Goal: Book appointment/travel/reservation

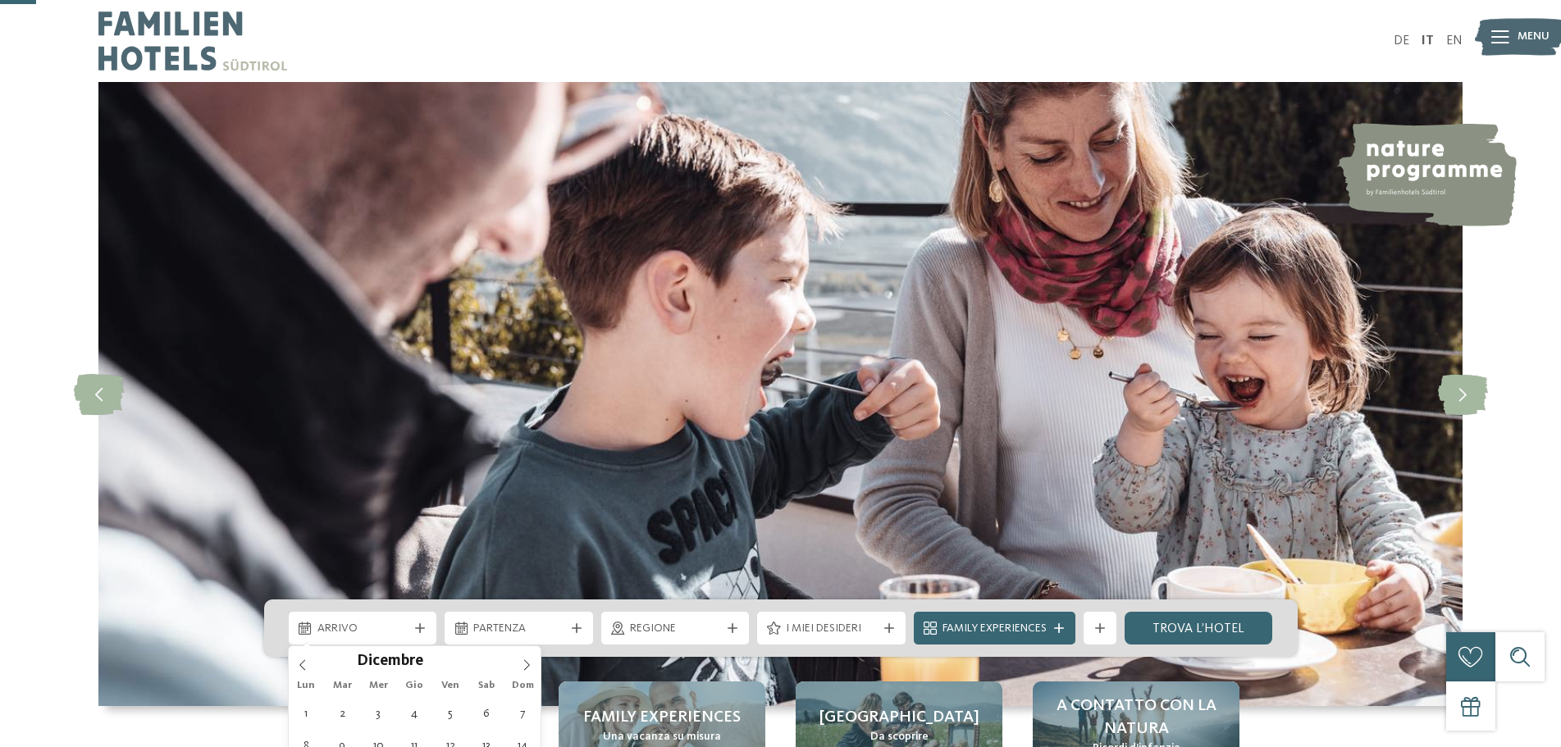
scroll to position [164, 0]
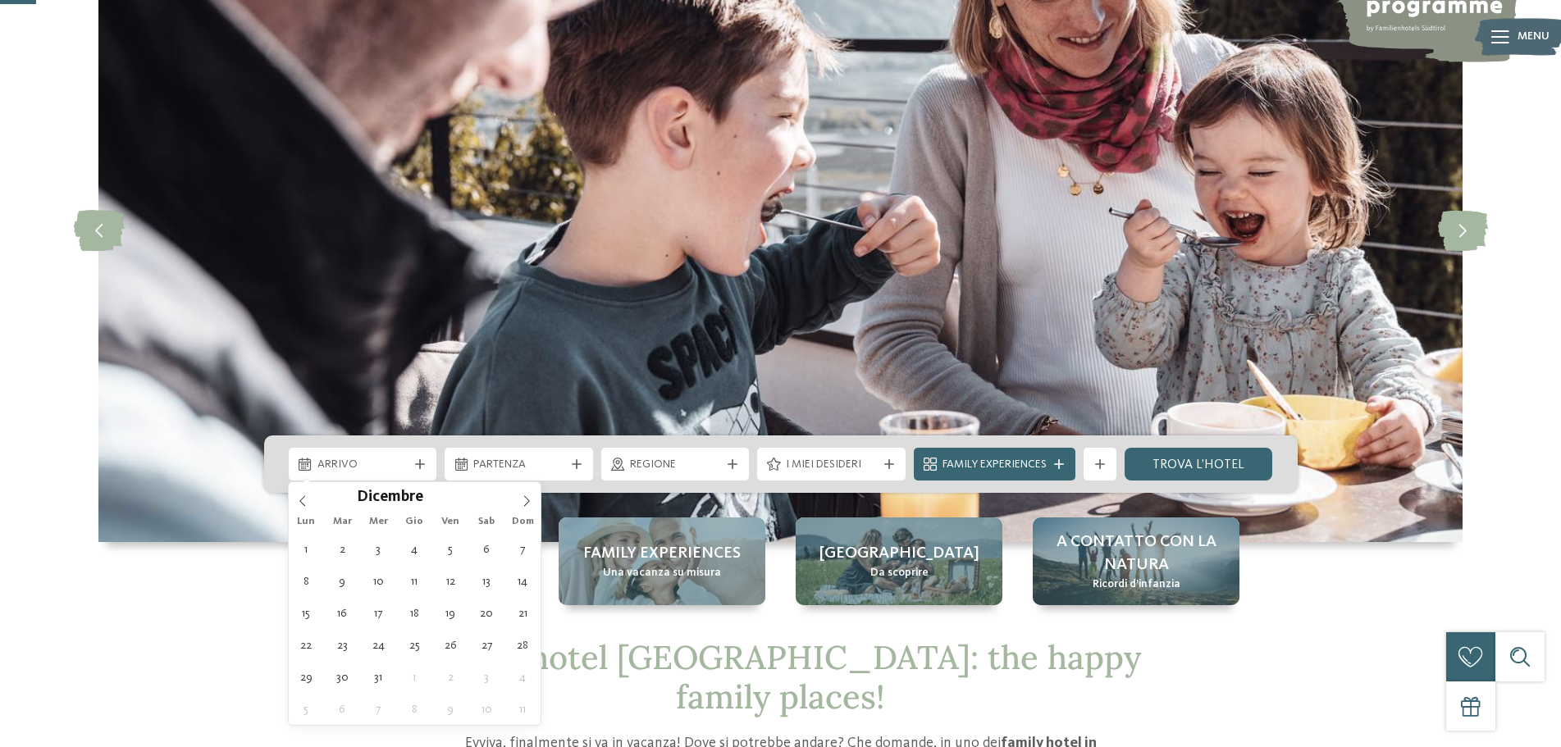
click at [517, 499] on span at bounding box center [527, 496] width 28 height 28
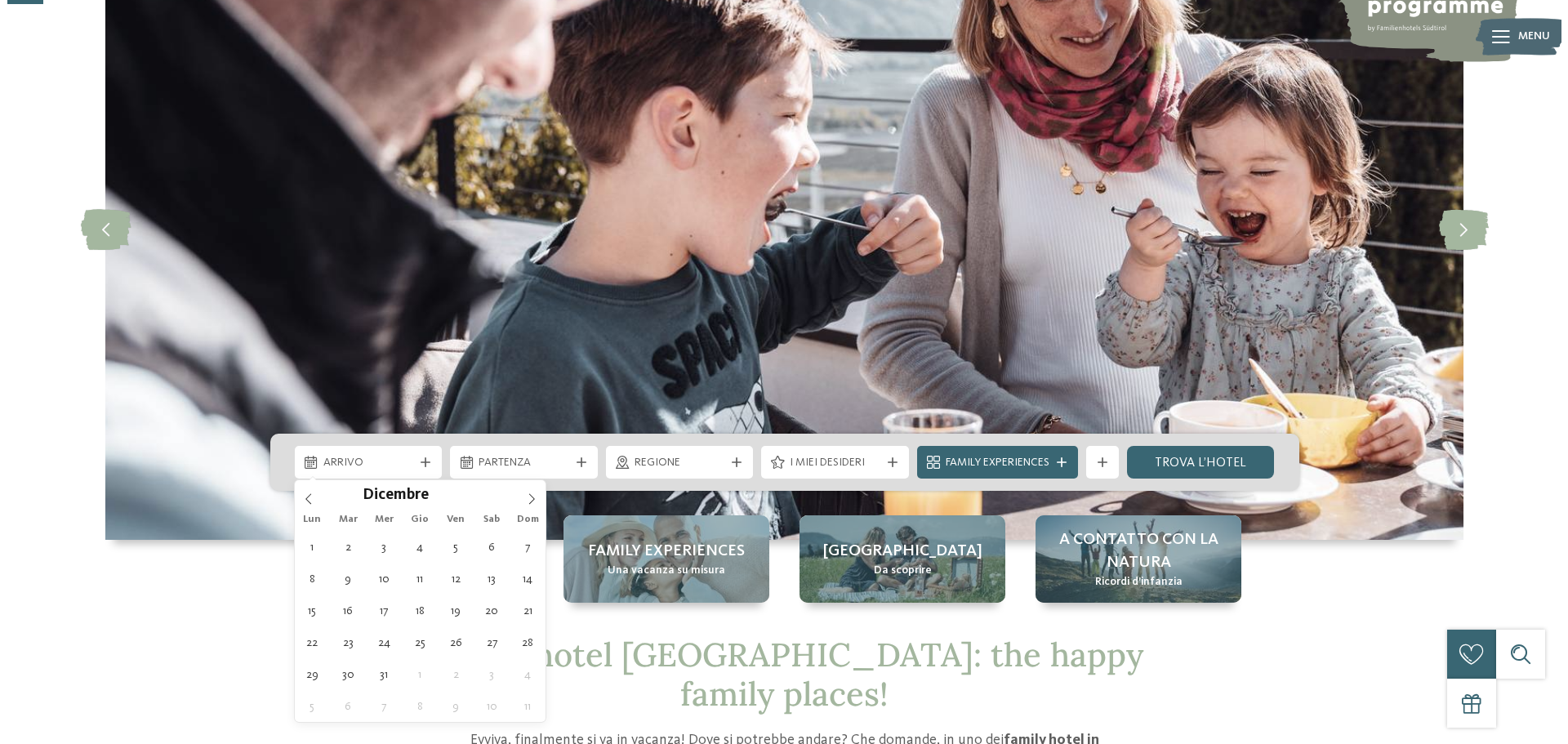
scroll to position [0, 0]
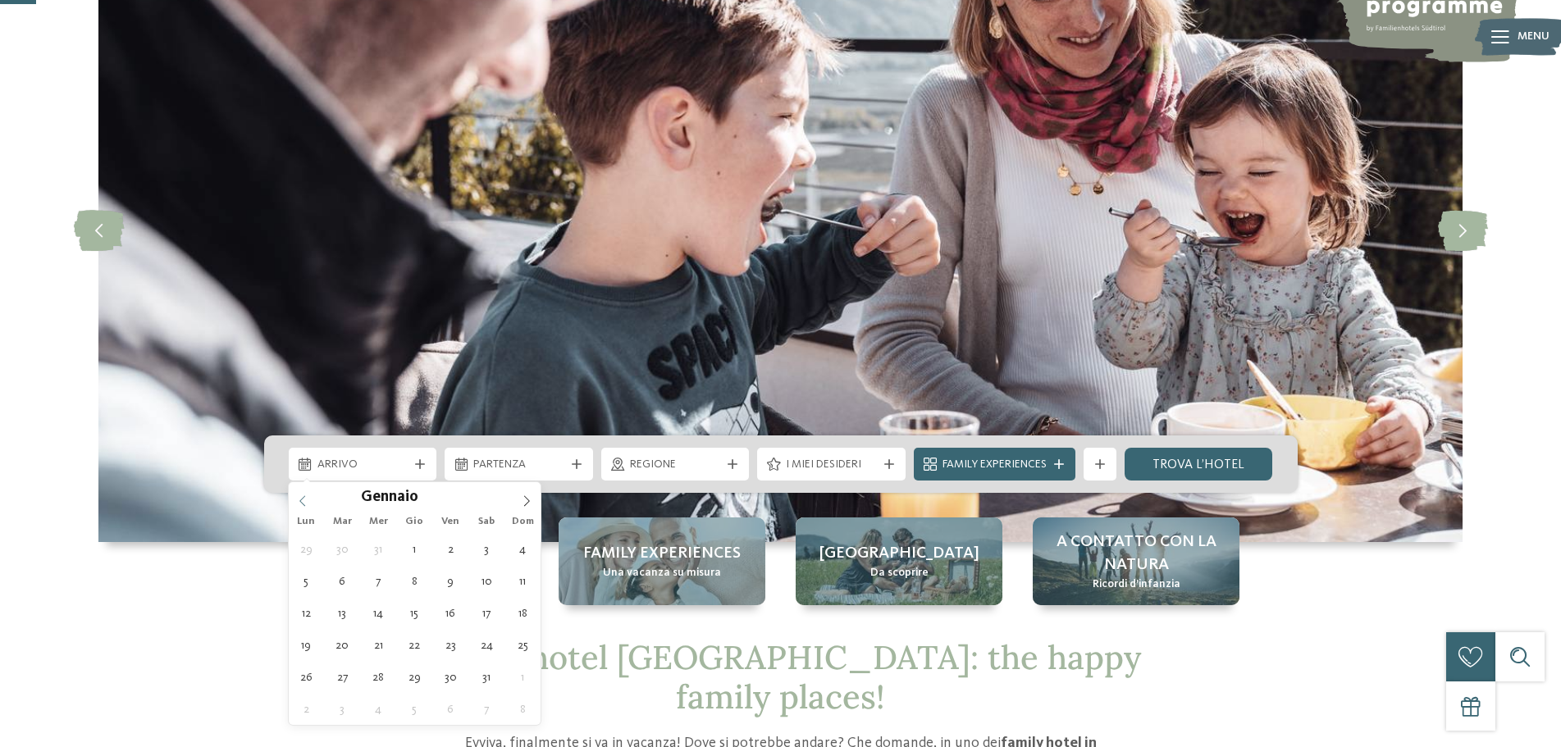
type input "****"
click at [304, 496] on icon at bounding box center [302, 500] width 6 height 11
type div "06.12.2025"
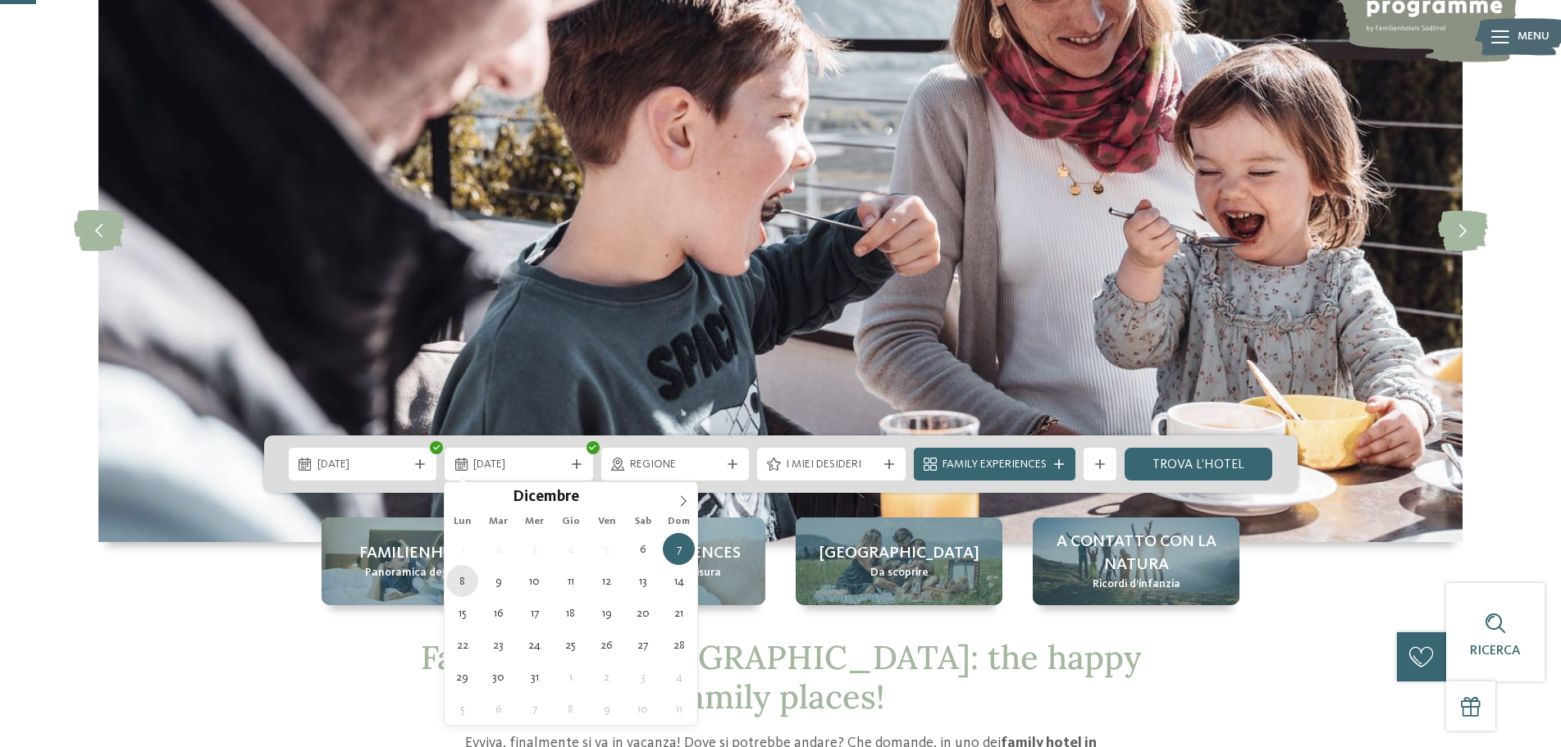
type div "08.12.2025"
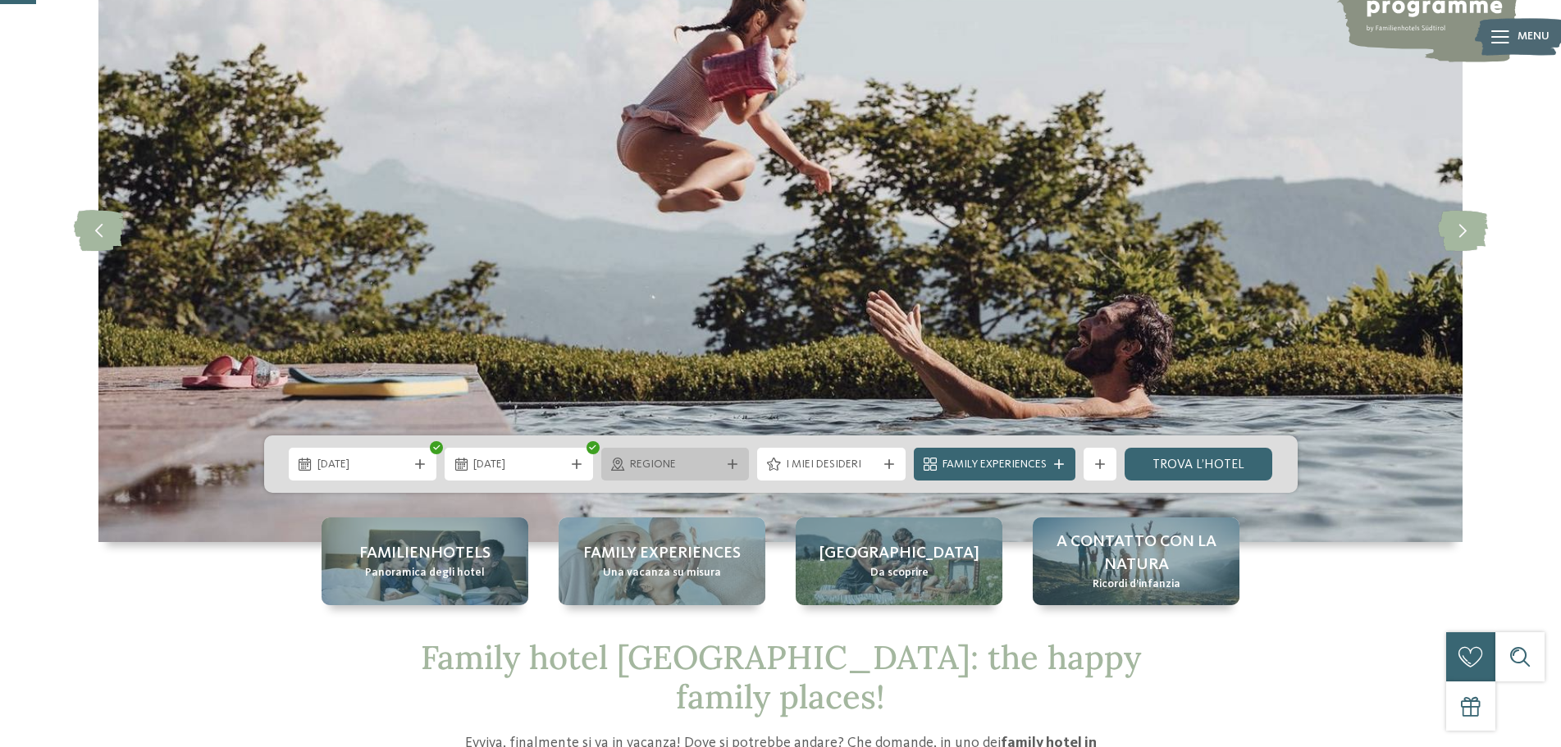
click at [719, 464] on span "Regione" at bounding box center [675, 465] width 91 height 16
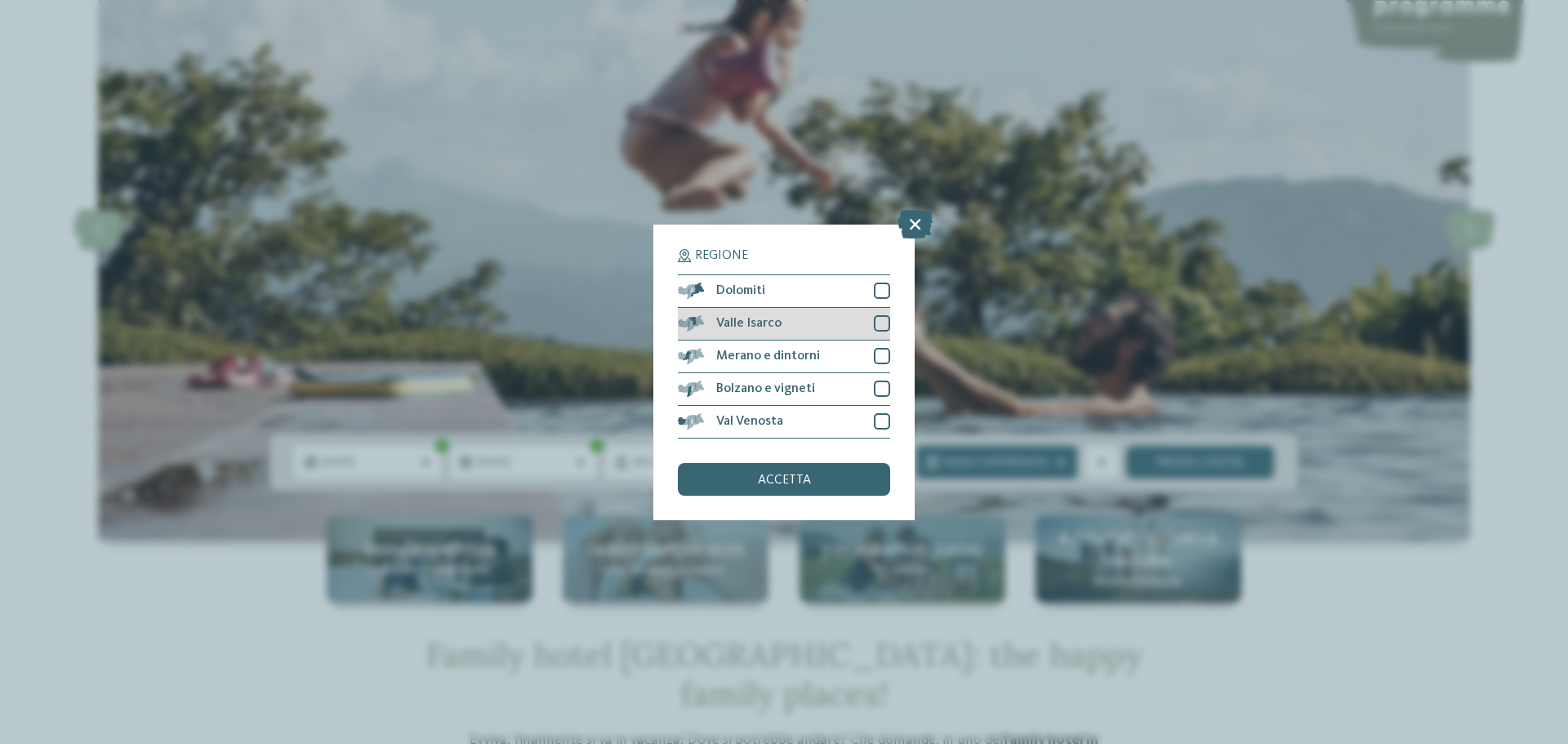
drag, startPoint x: 875, startPoint y: 288, endPoint x: 877, endPoint y: 318, distance: 30.1
click at [876, 288] on div at bounding box center [881, 291] width 16 height 16
click at [877, 318] on div at bounding box center [881, 324] width 16 height 16
click at [881, 360] on div at bounding box center [881, 356] width 16 height 16
click at [881, 391] on div at bounding box center [881, 388] width 16 height 16
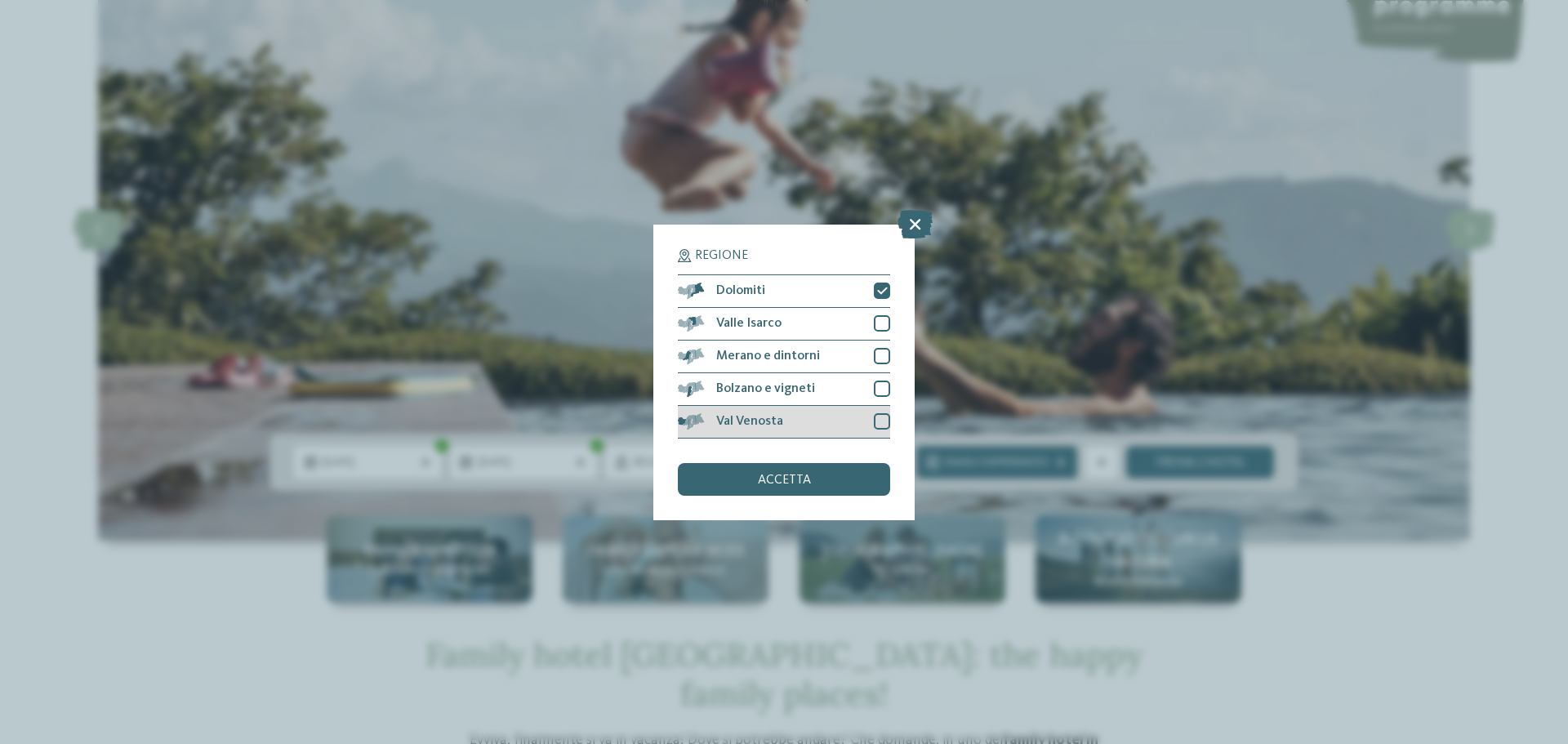
click at [883, 422] on div at bounding box center [881, 421] width 16 height 16
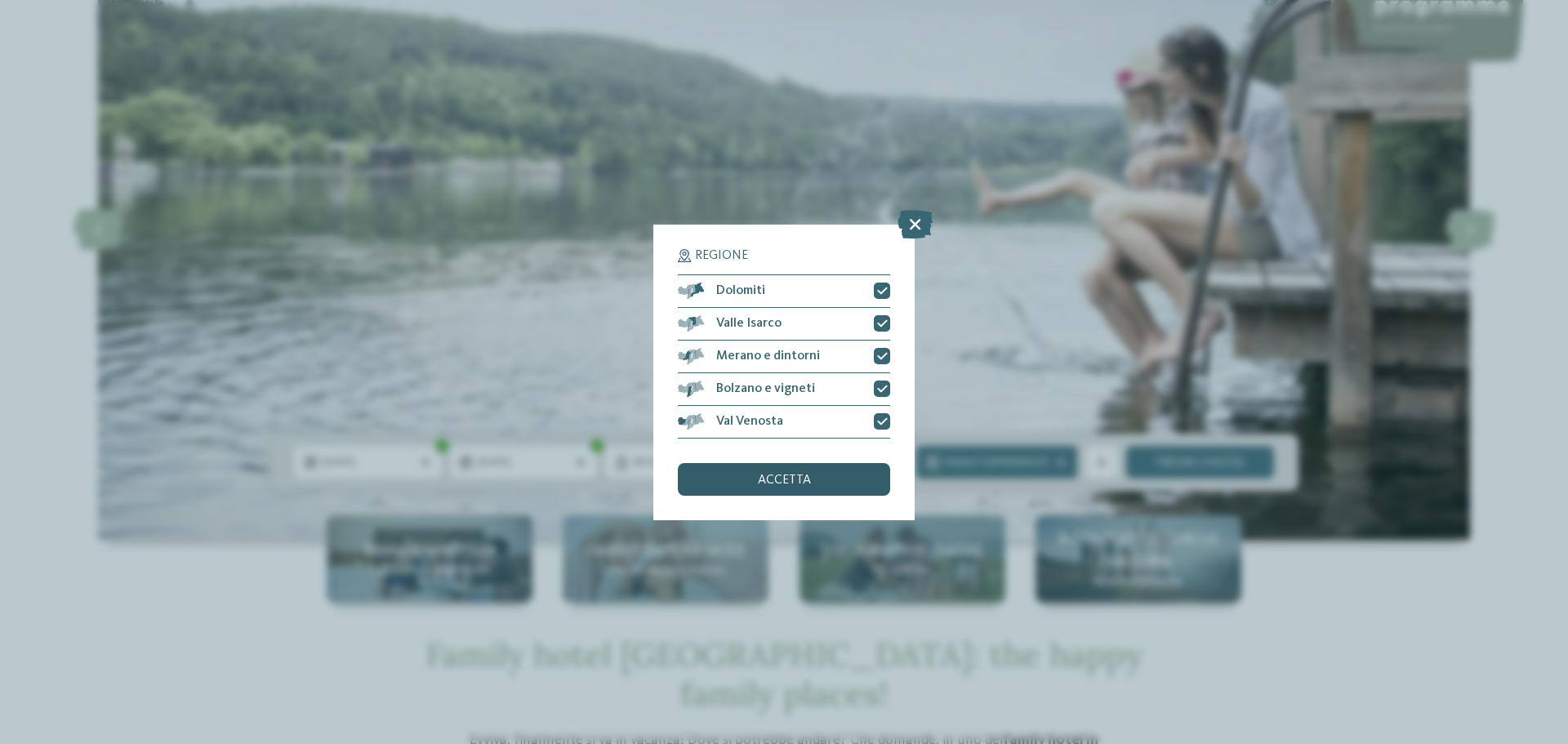
click at [835, 483] on div "accetta" at bounding box center [784, 479] width 212 height 33
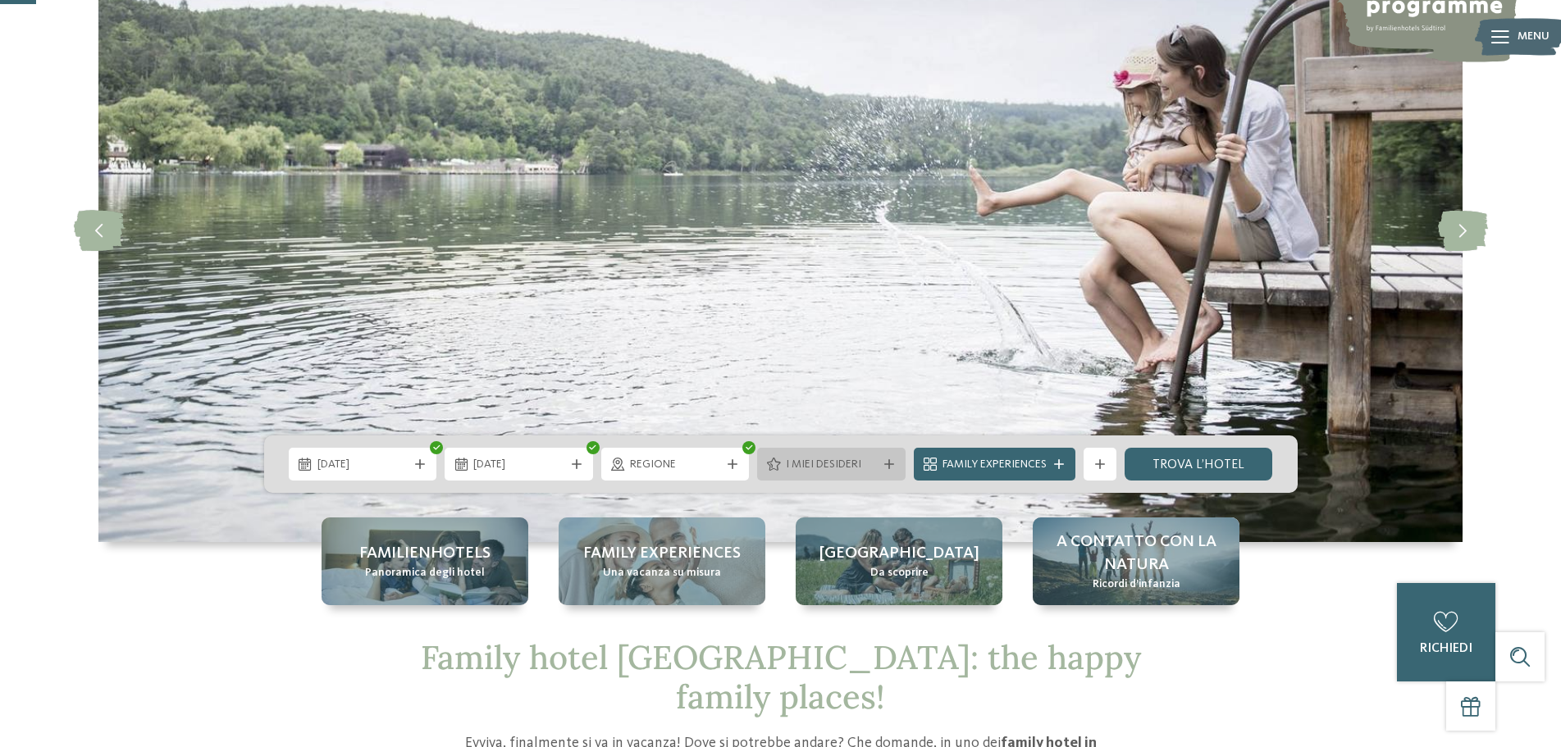
click at [824, 462] on span "I miei desideri" at bounding box center [831, 465] width 91 height 16
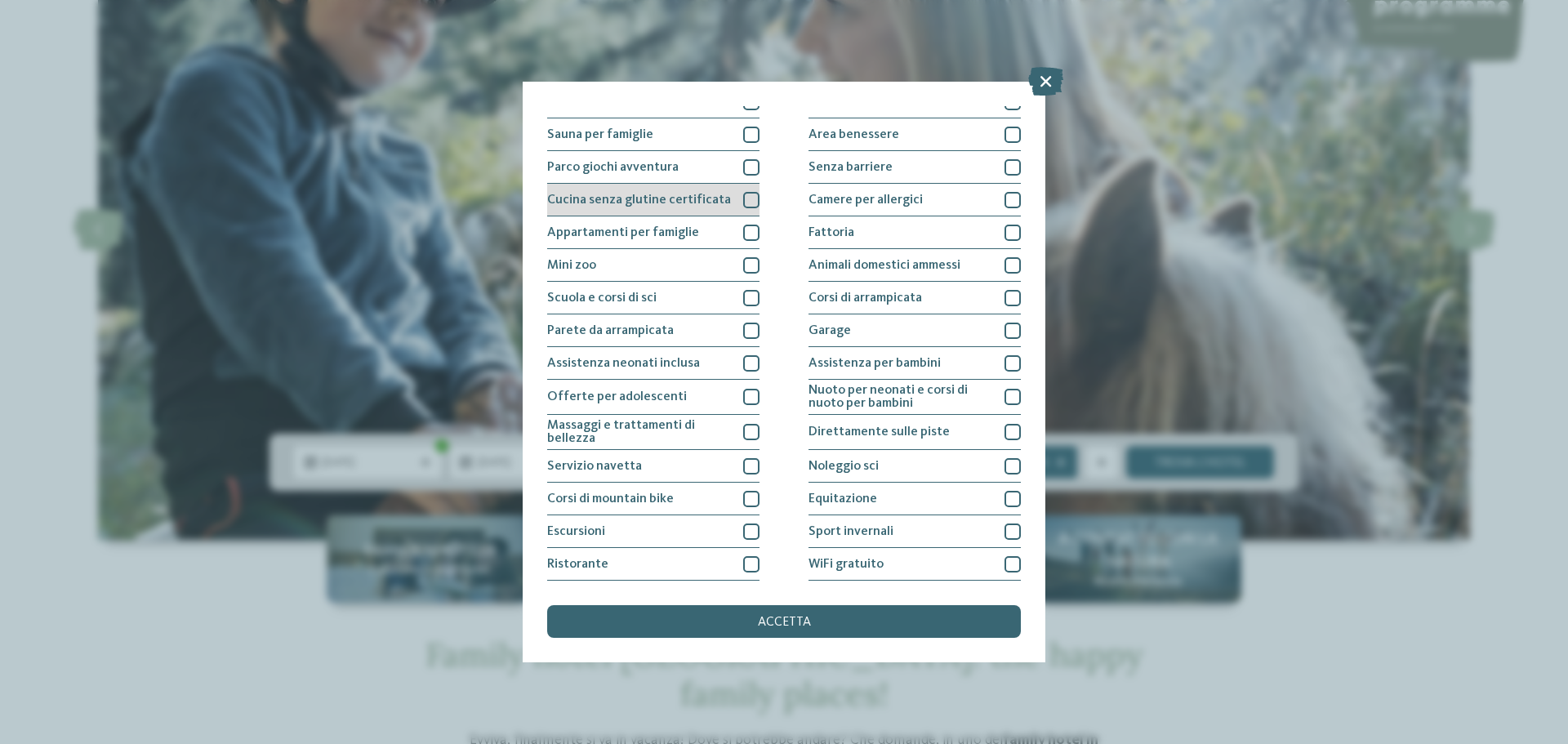
scroll to position [115, 0]
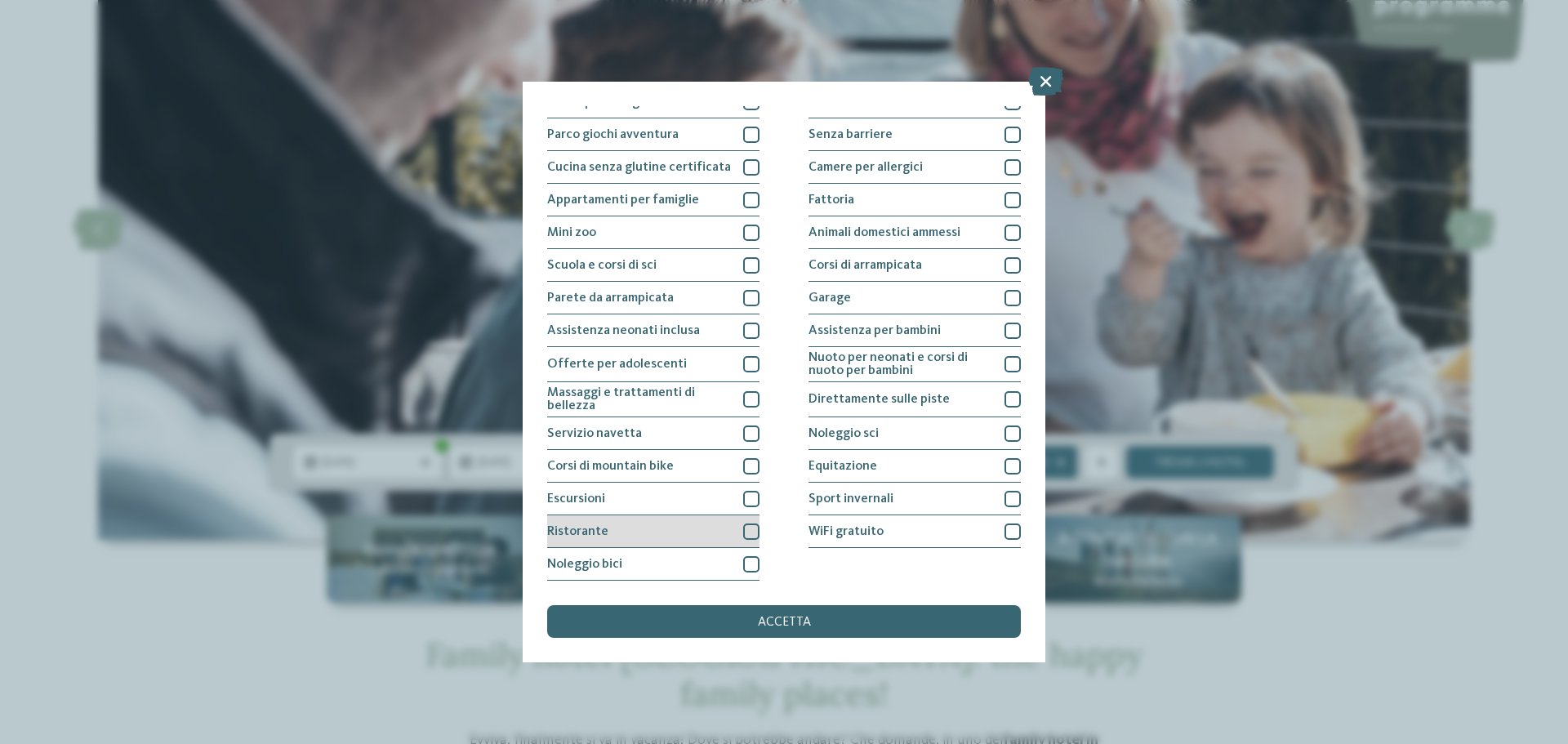
click at [752, 534] on div at bounding box center [751, 532] width 16 height 16
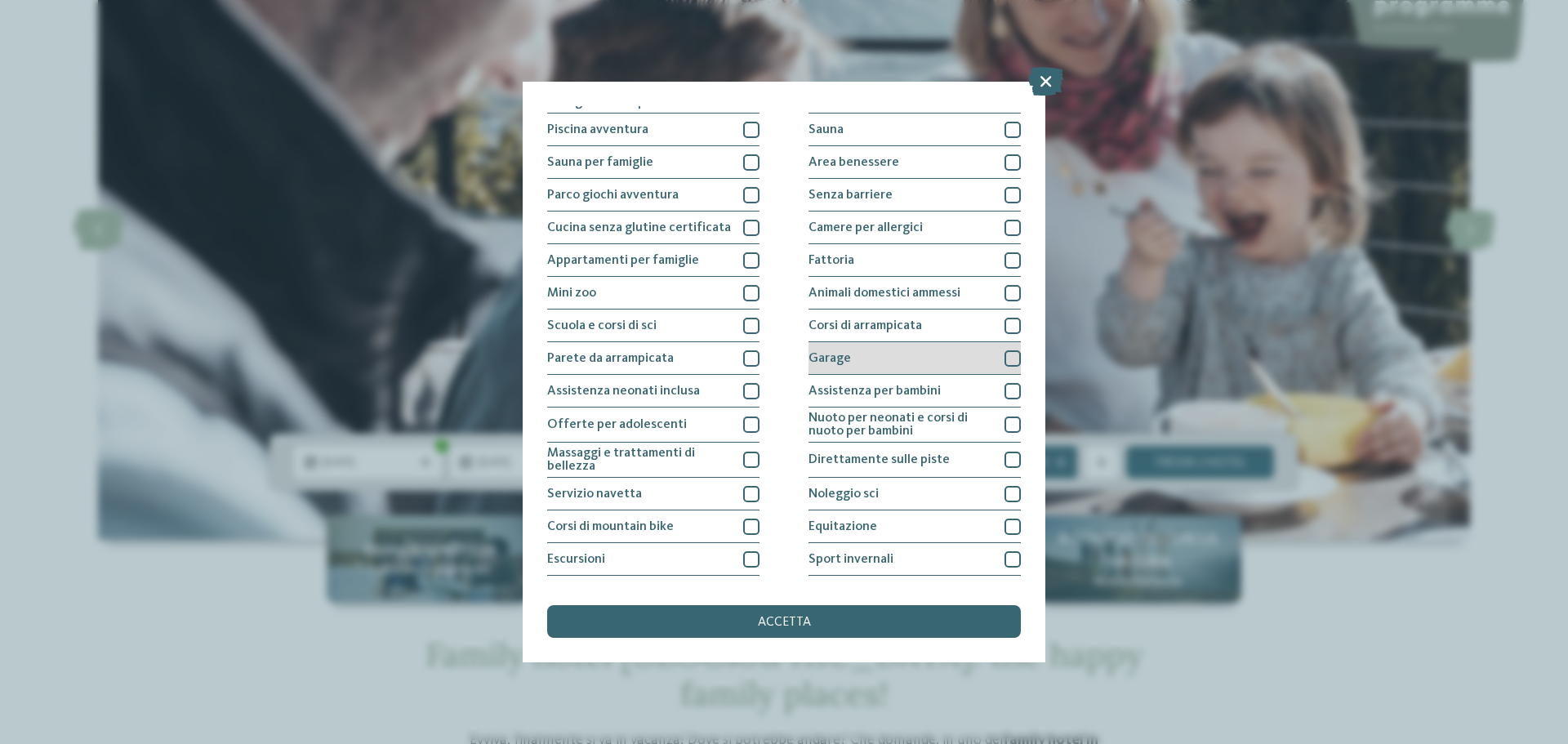
scroll to position [0, 0]
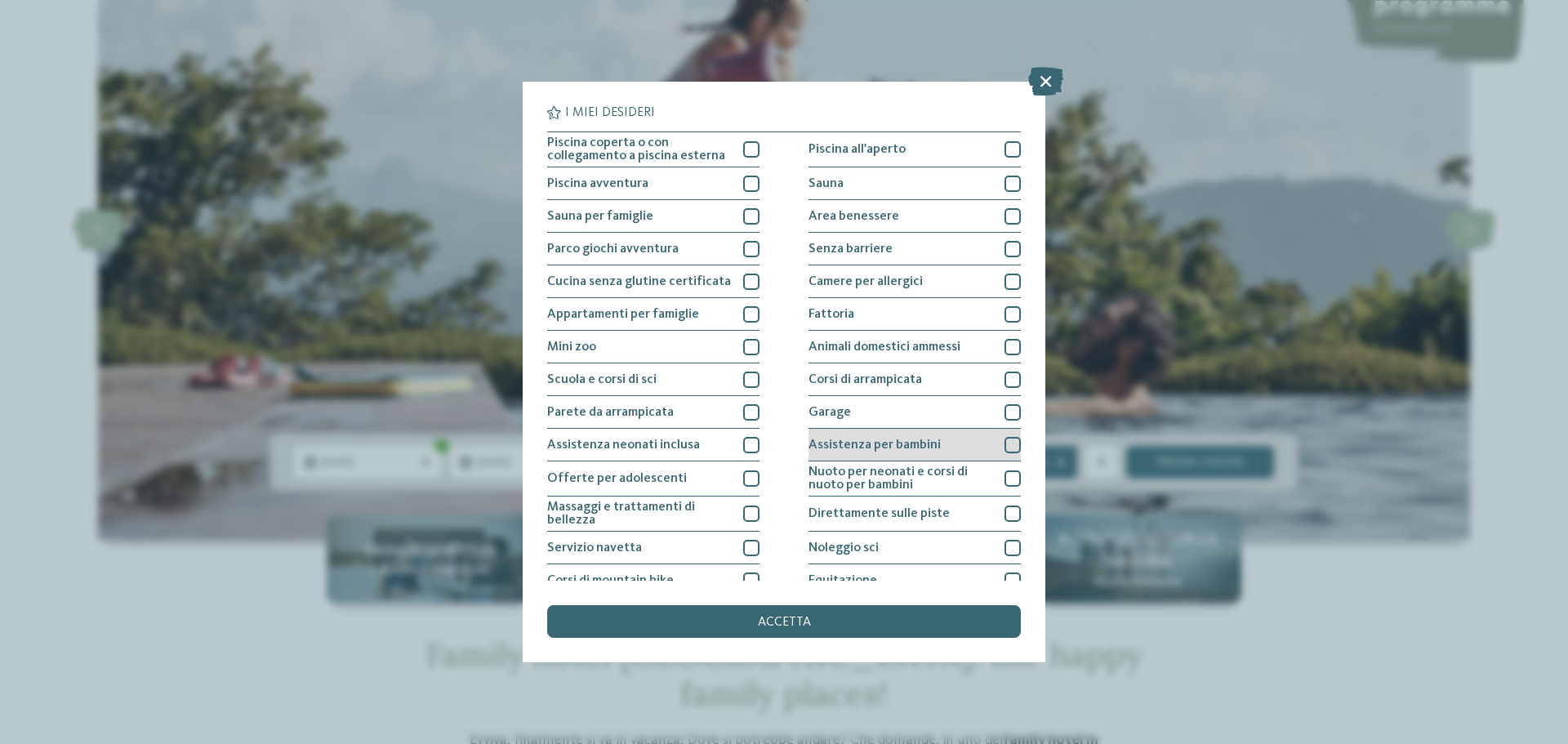
click at [1005, 448] on div at bounding box center [1012, 445] width 16 height 16
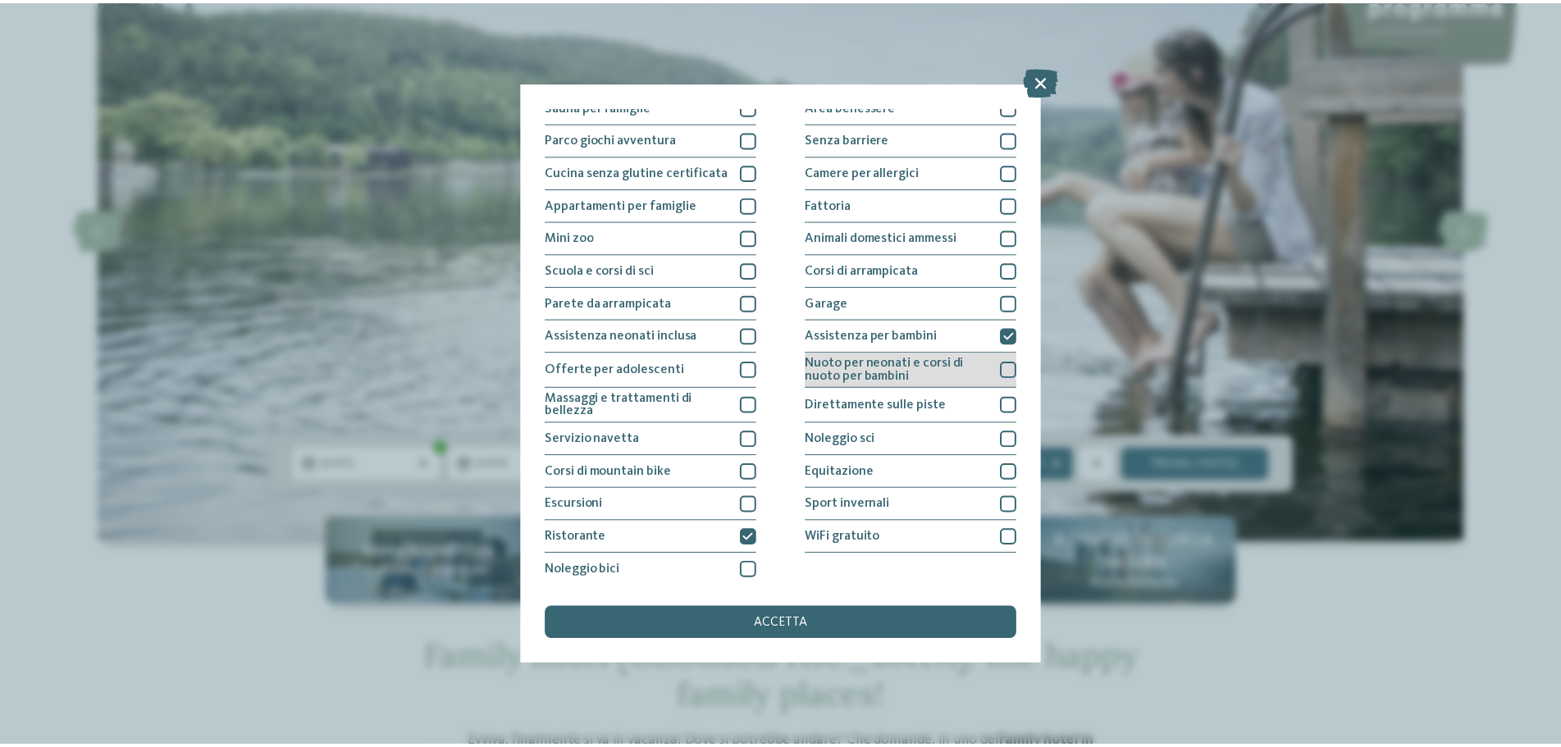
scroll to position [115, 0]
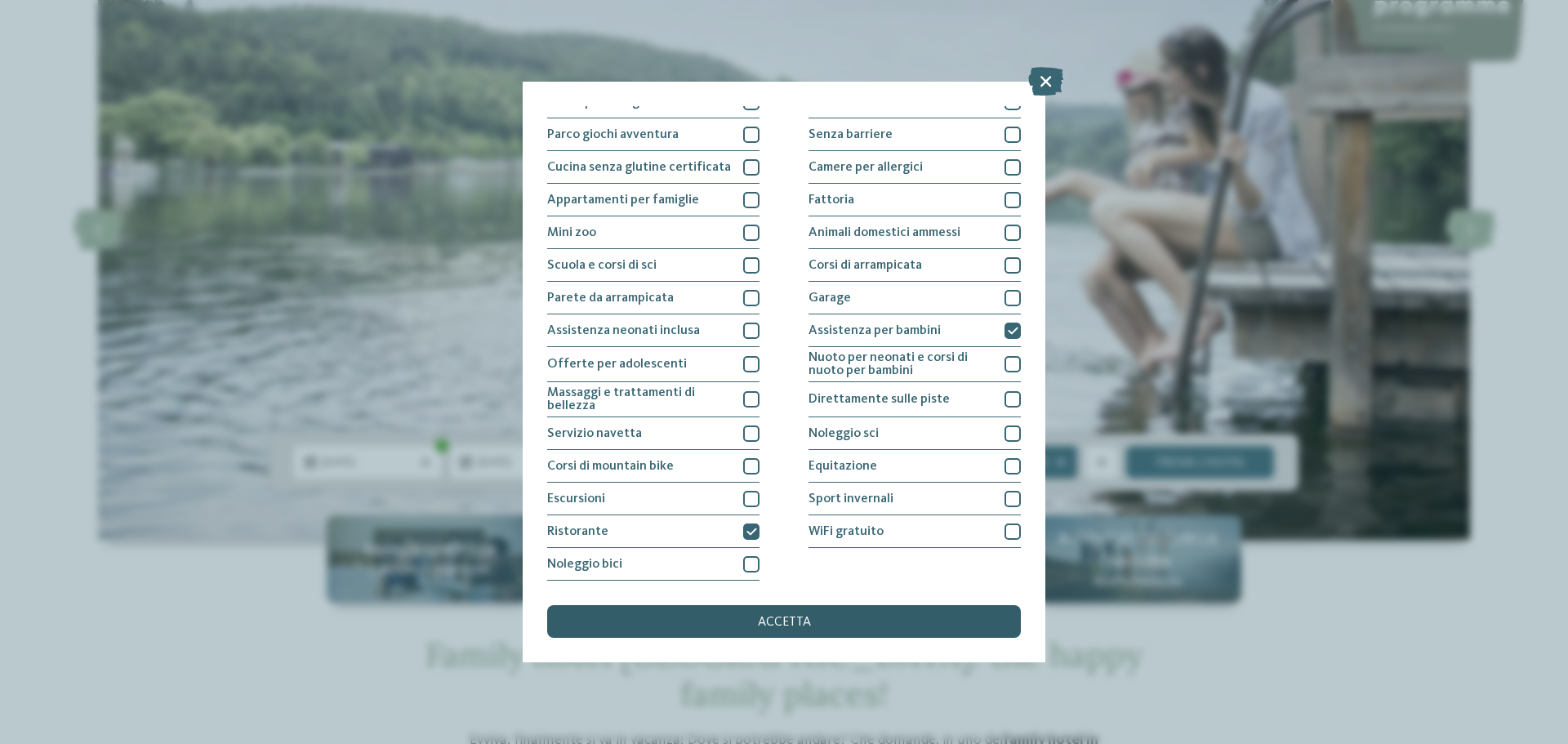
click at [791, 620] on span "accetta" at bounding box center [784, 621] width 53 height 13
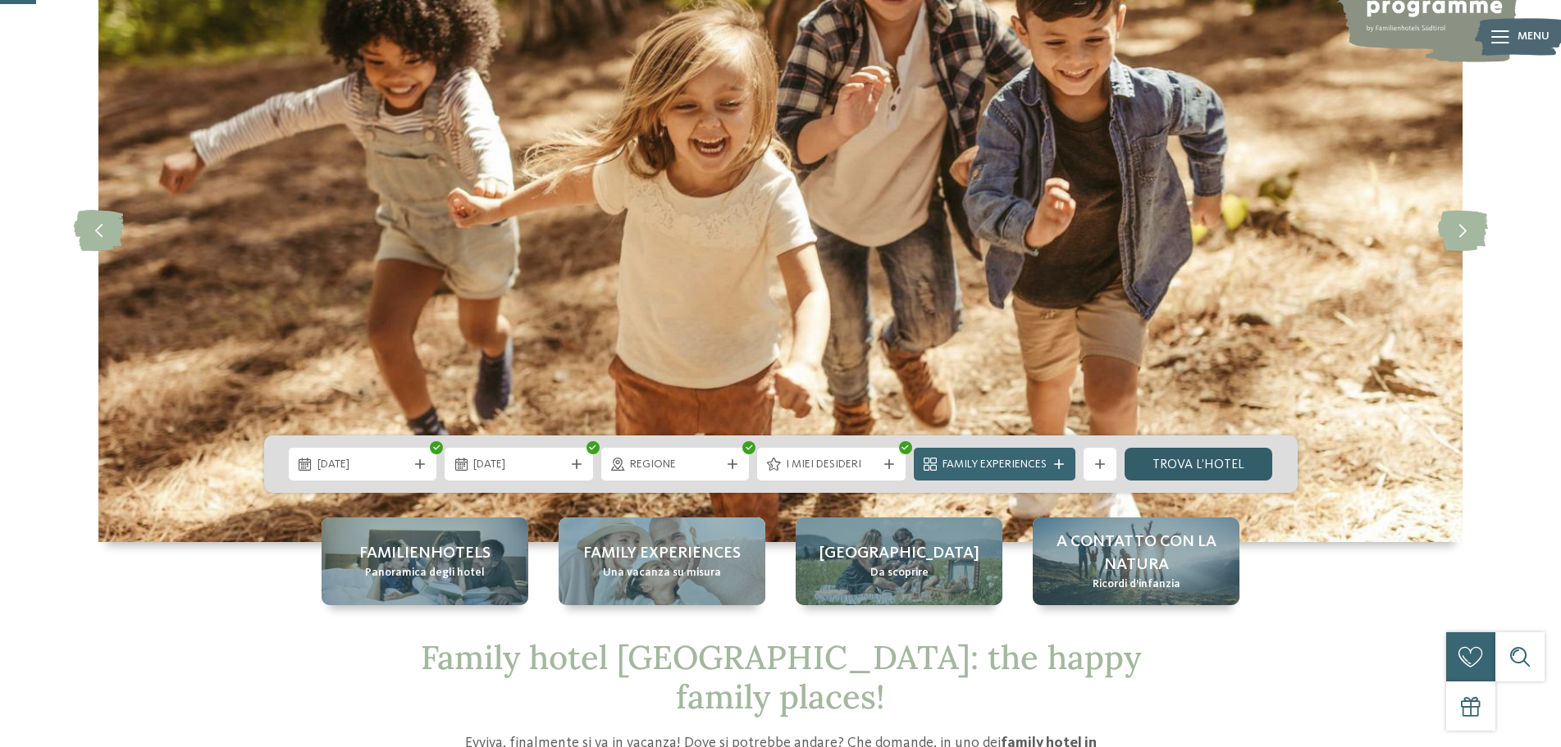
click at [1175, 469] on link "trova l’hotel" at bounding box center [1198, 464] width 148 height 33
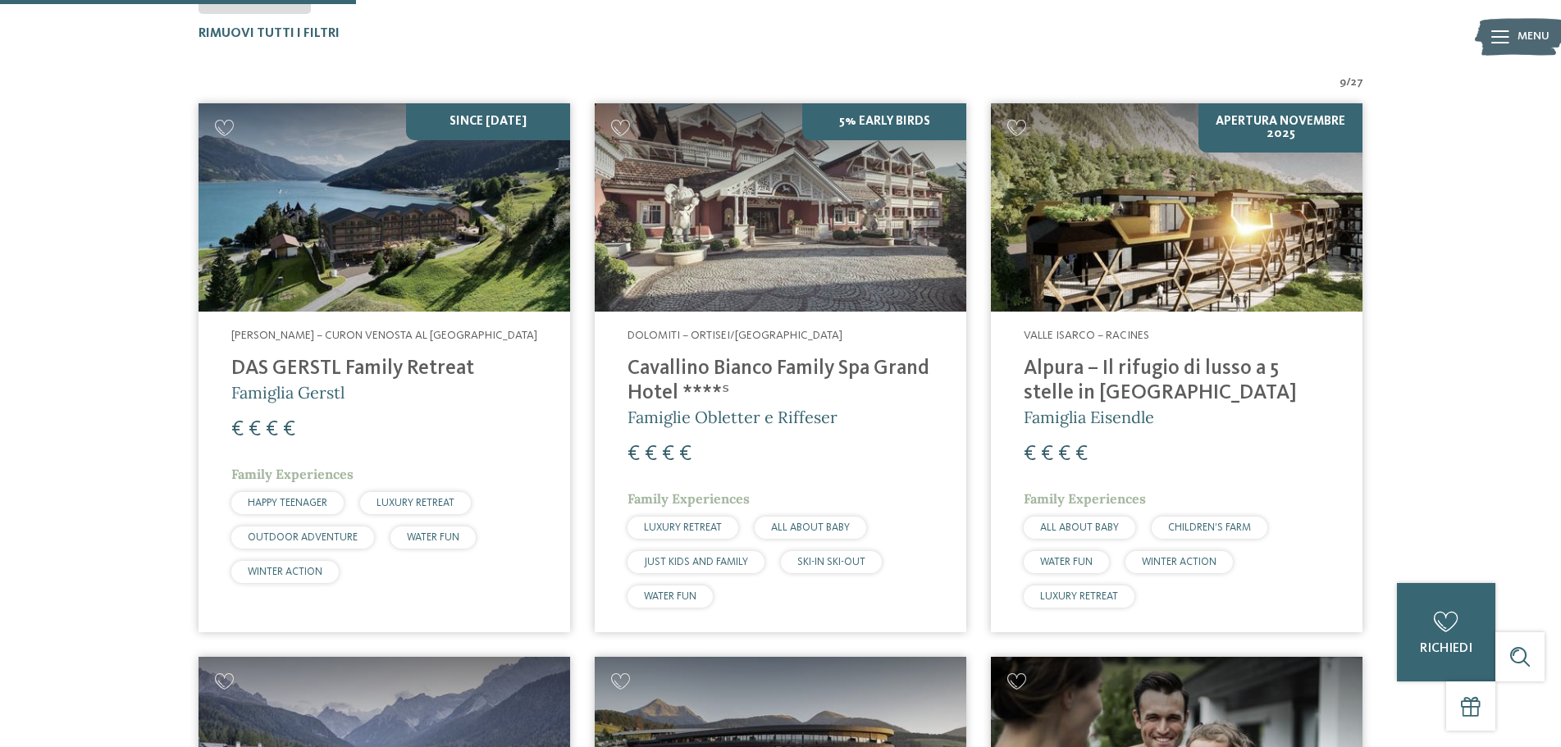
click at [279, 367] on h4 "DAS GERSTL Family Retreat" at bounding box center [384, 369] width 306 height 25
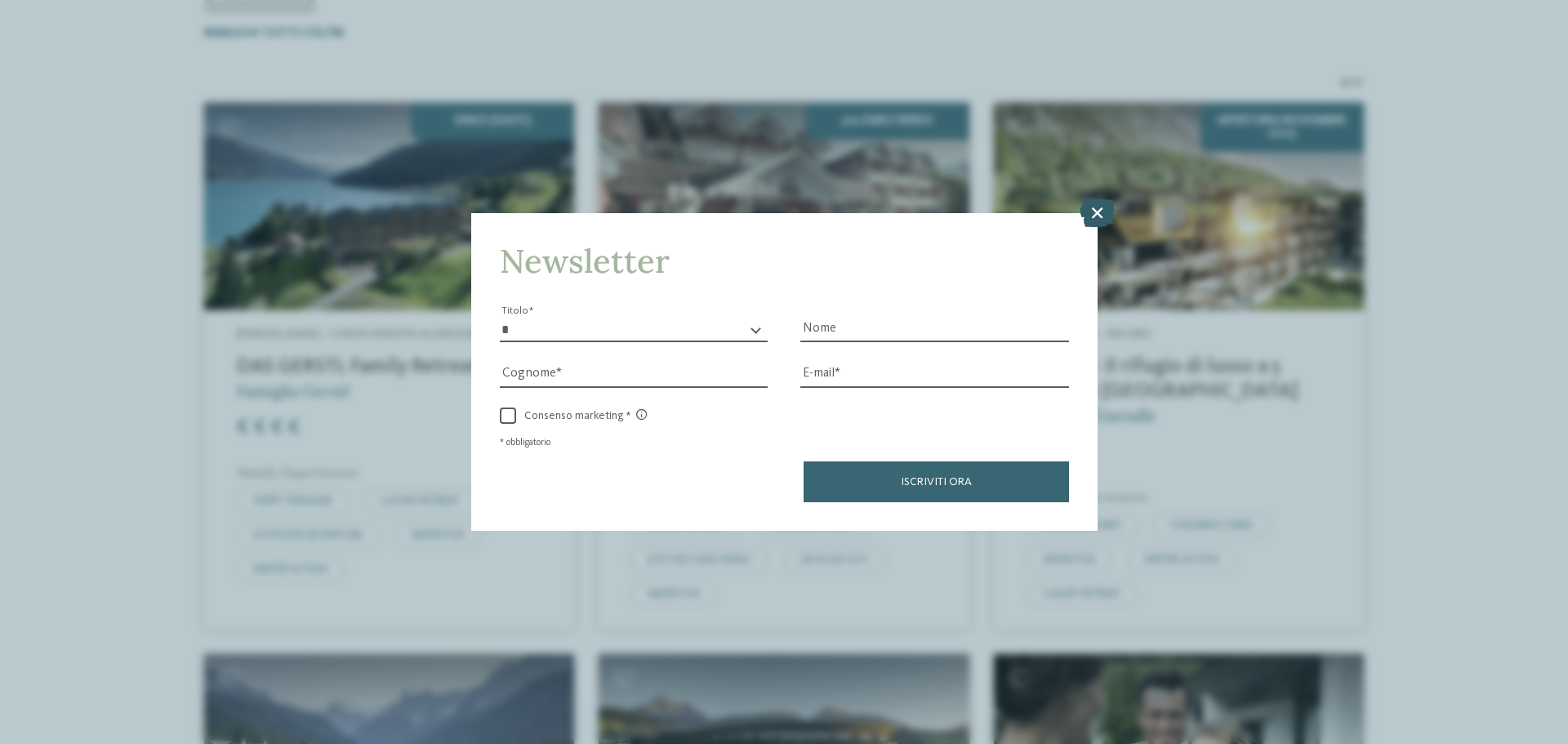
click at [1107, 218] on icon at bounding box center [1096, 212] width 35 height 29
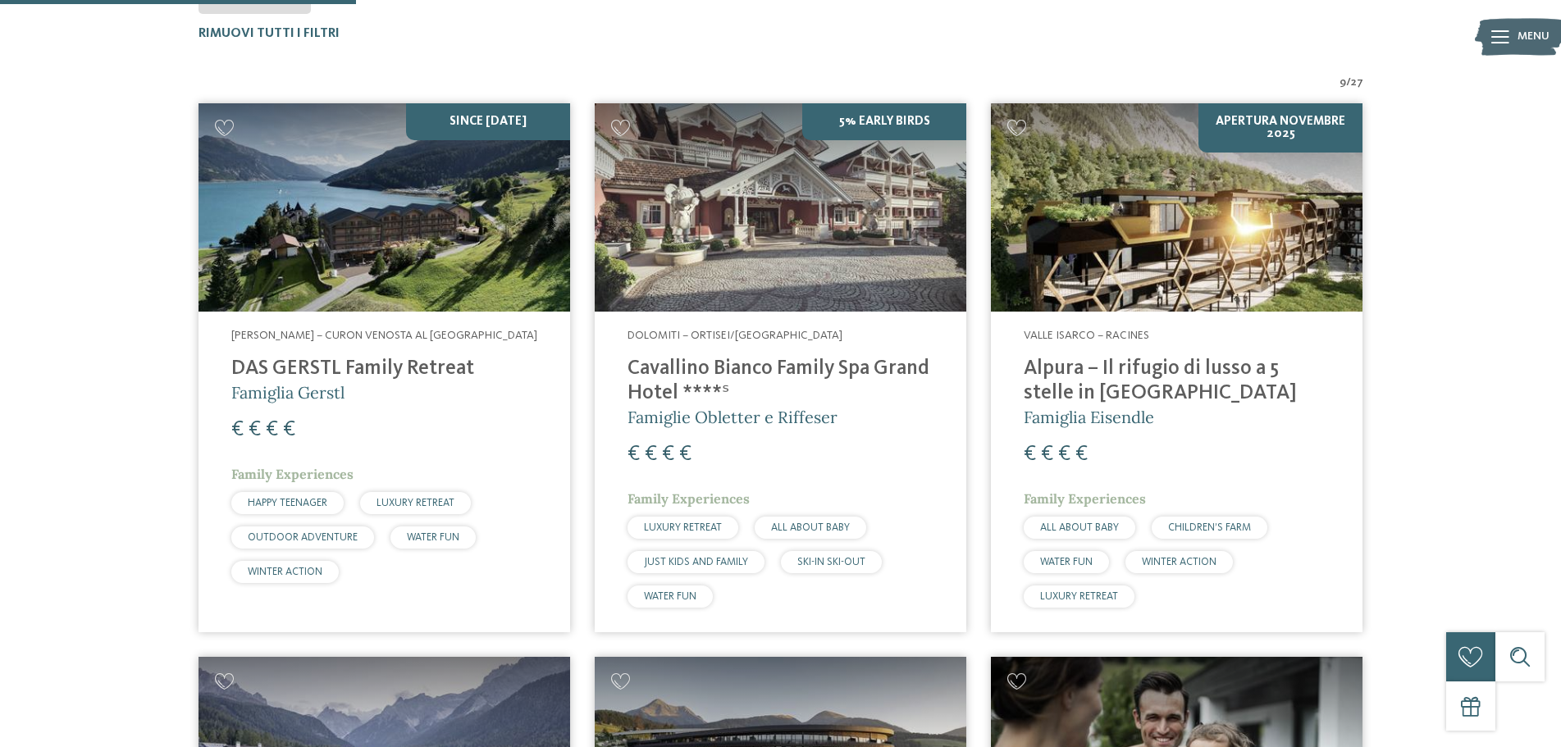
click at [1166, 227] on img at bounding box center [1176, 207] width 371 height 209
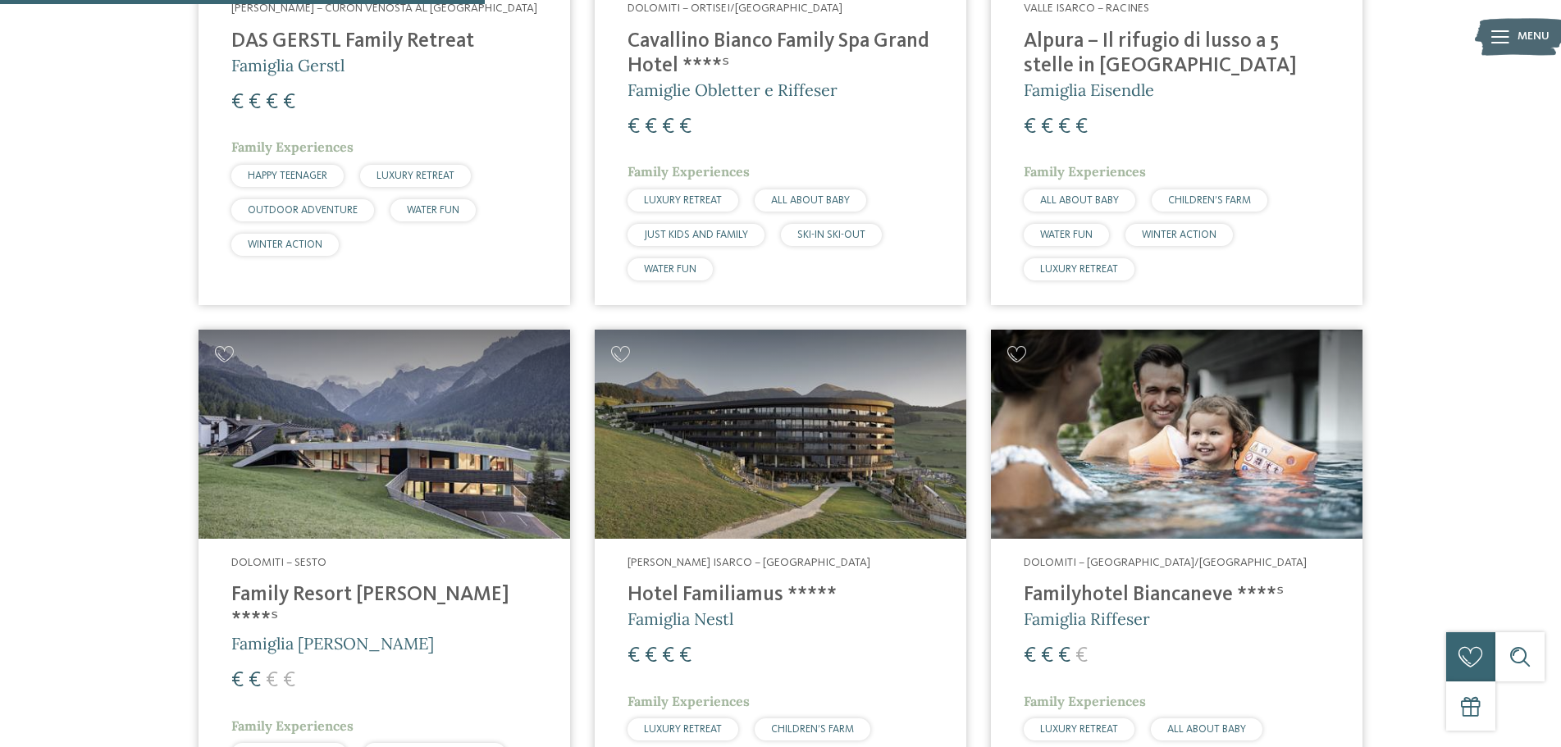
scroll to position [906, 0]
click at [1458, 664] on div "0 richiedi 0 di 5 hotel aggiunti alla richiesta Richiedi ora" at bounding box center [1446, 632] width 98 height 98
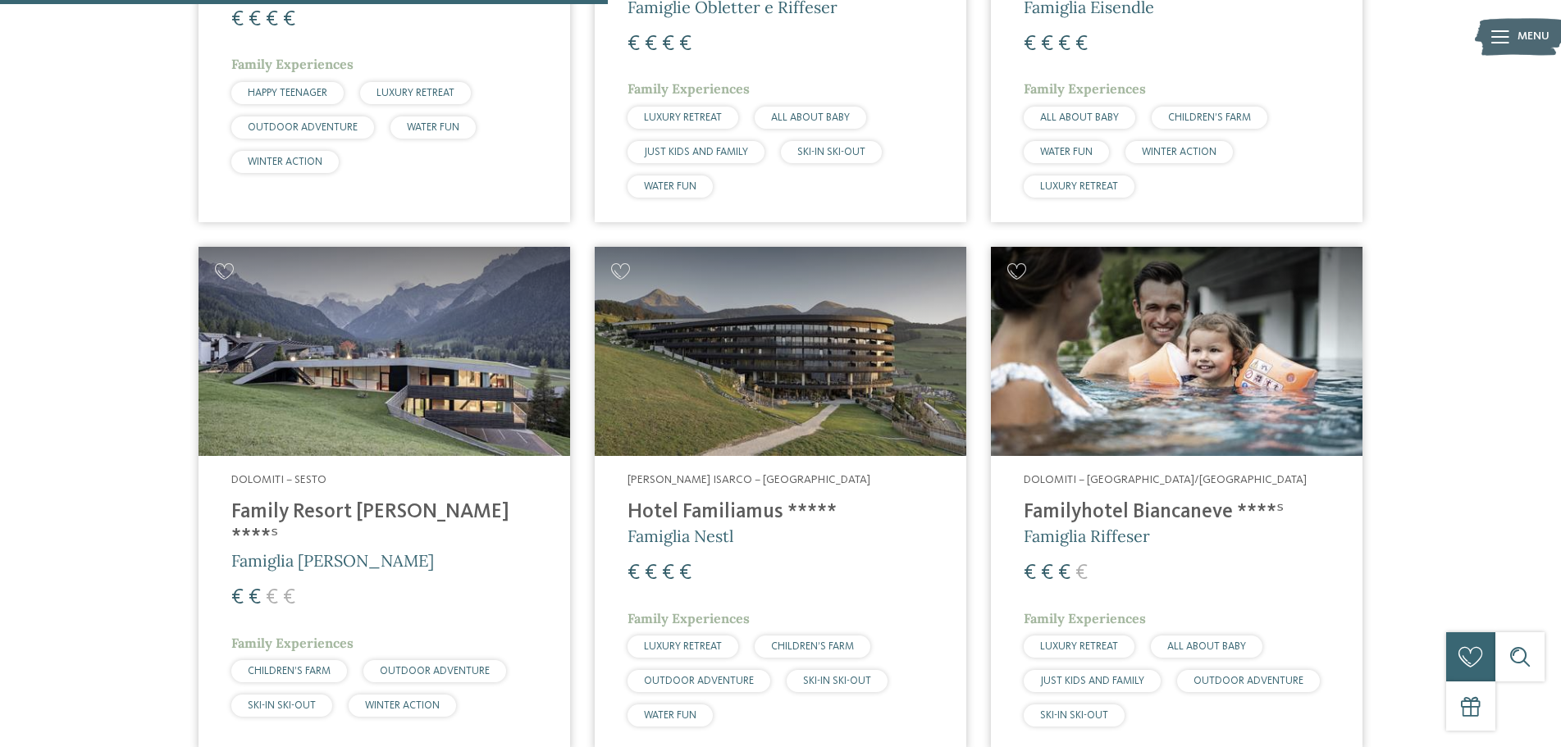
click at [438, 376] on img at bounding box center [383, 351] width 371 height 209
click at [1105, 355] on img at bounding box center [1176, 351] width 371 height 209
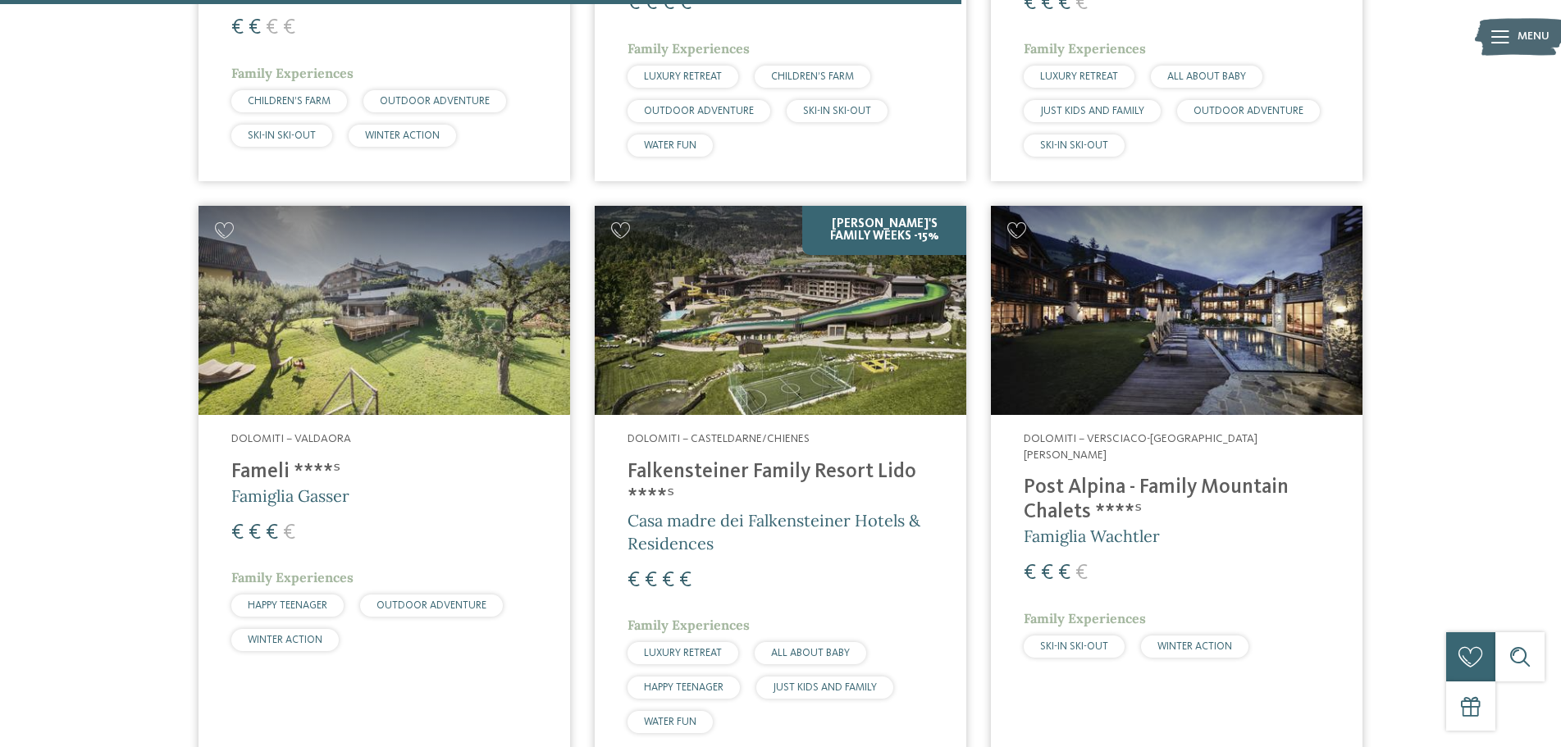
scroll to position [1562, 0]
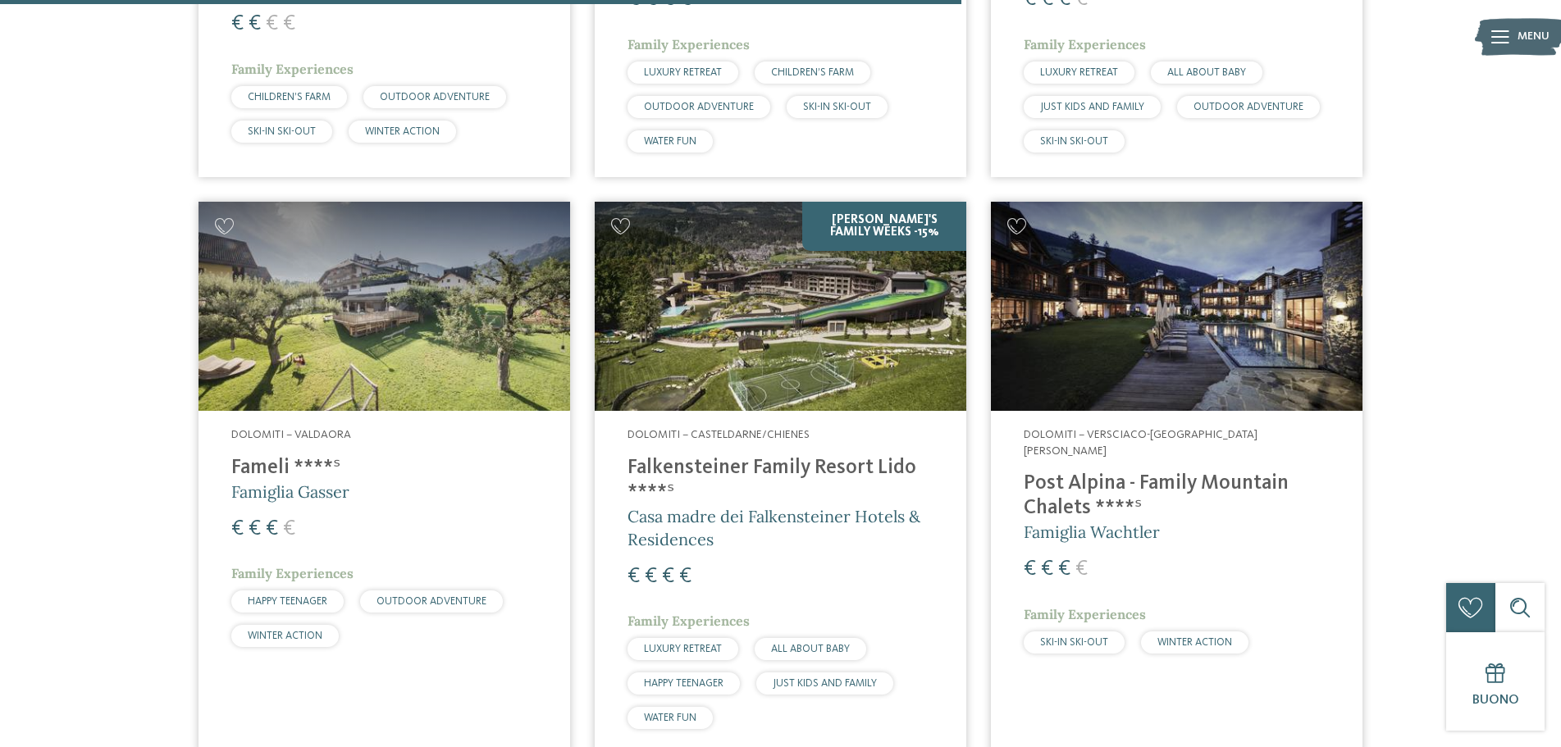
click at [741, 359] on img at bounding box center [780, 306] width 371 height 209
click at [1110, 342] on img at bounding box center [1176, 306] width 371 height 209
click at [1143, 349] on img at bounding box center [1176, 306] width 371 height 209
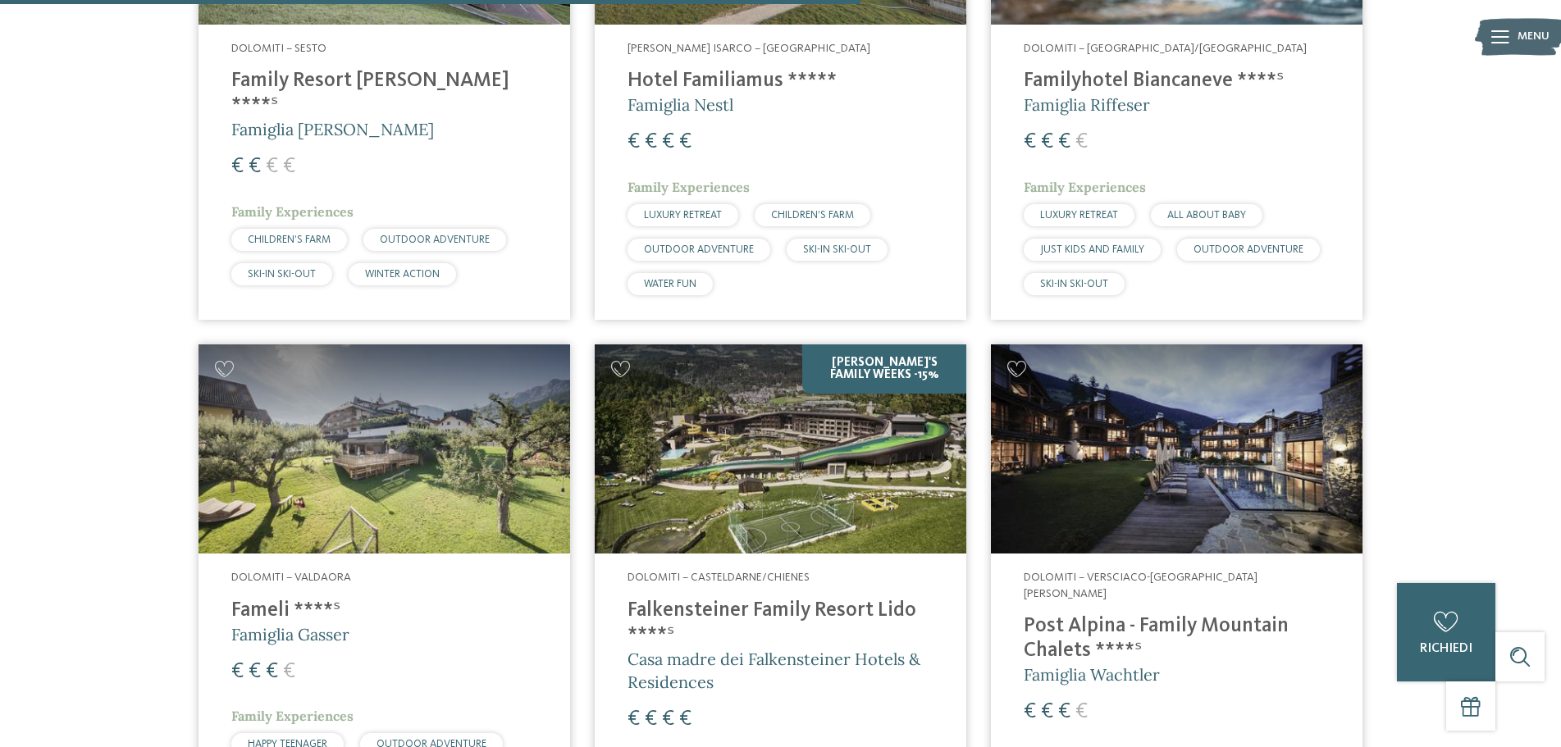
scroll to position [1398, 0]
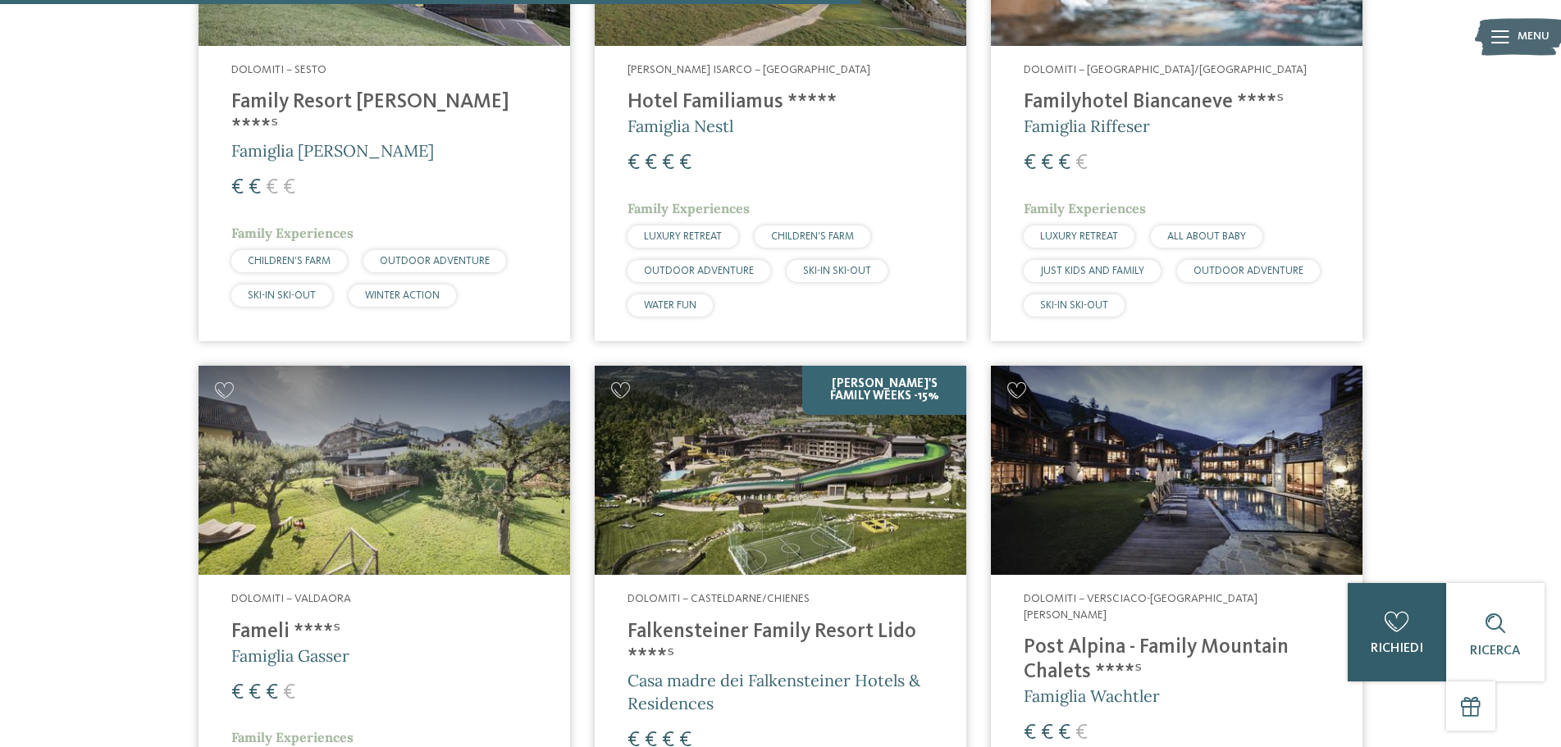
click at [1432, 657] on div "0 richiedi 0 di 5 hotel aggiunti alla richiesta Richiedi ora" at bounding box center [1396, 632] width 98 height 98
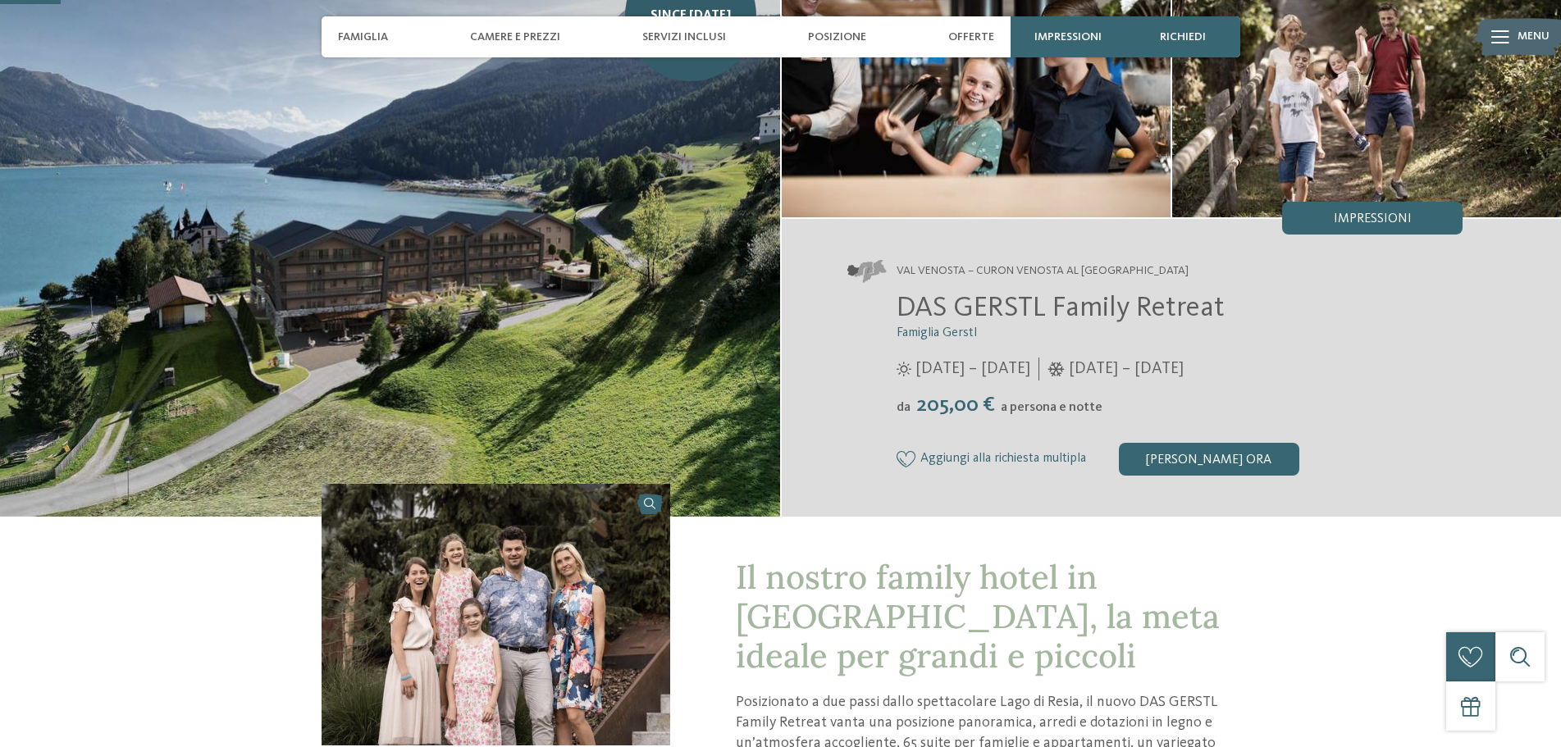
scroll to position [246, 0]
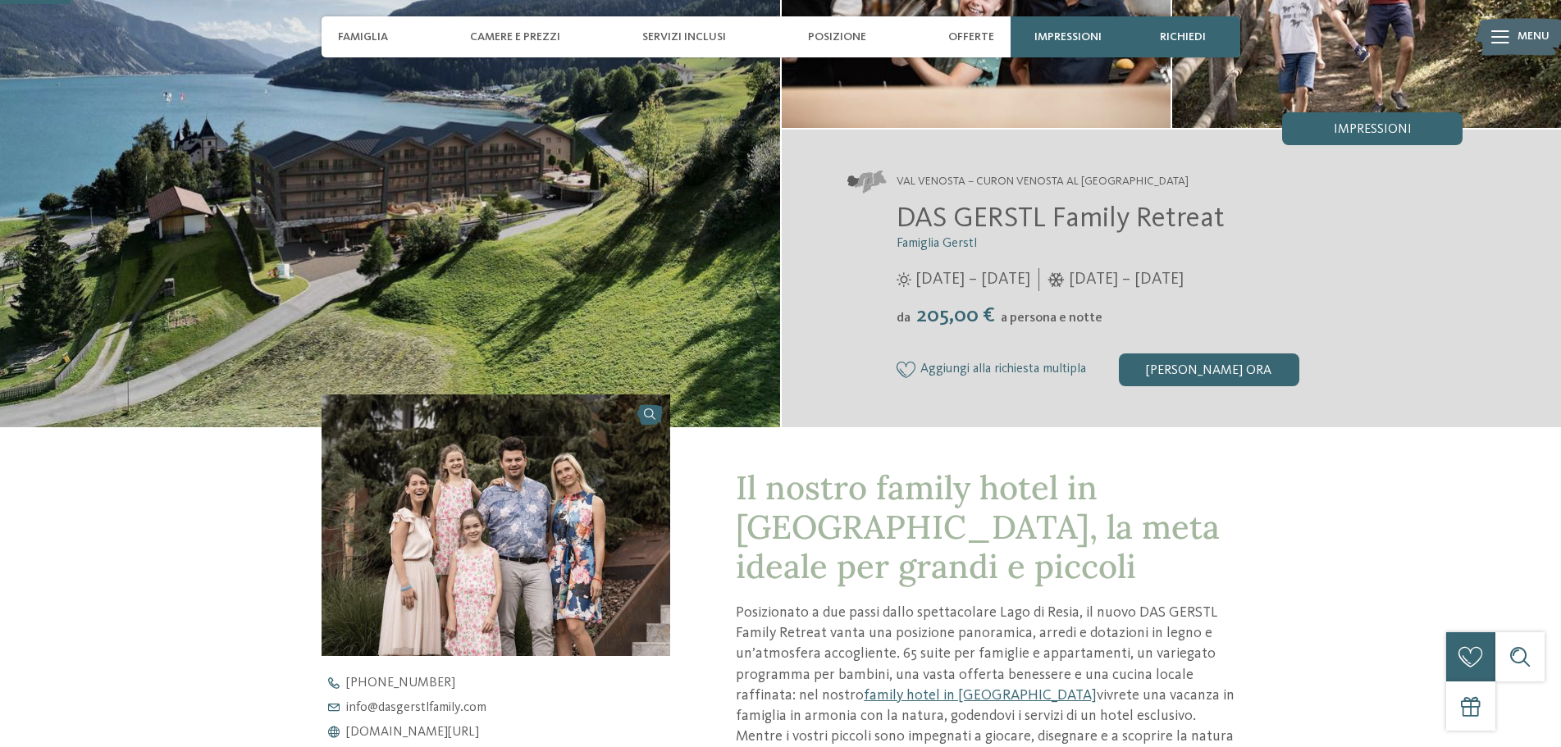
click at [1032, 367] on span "Aggiungi alla richiesta multipla" at bounding box center [1003, 369] width 166 height 15
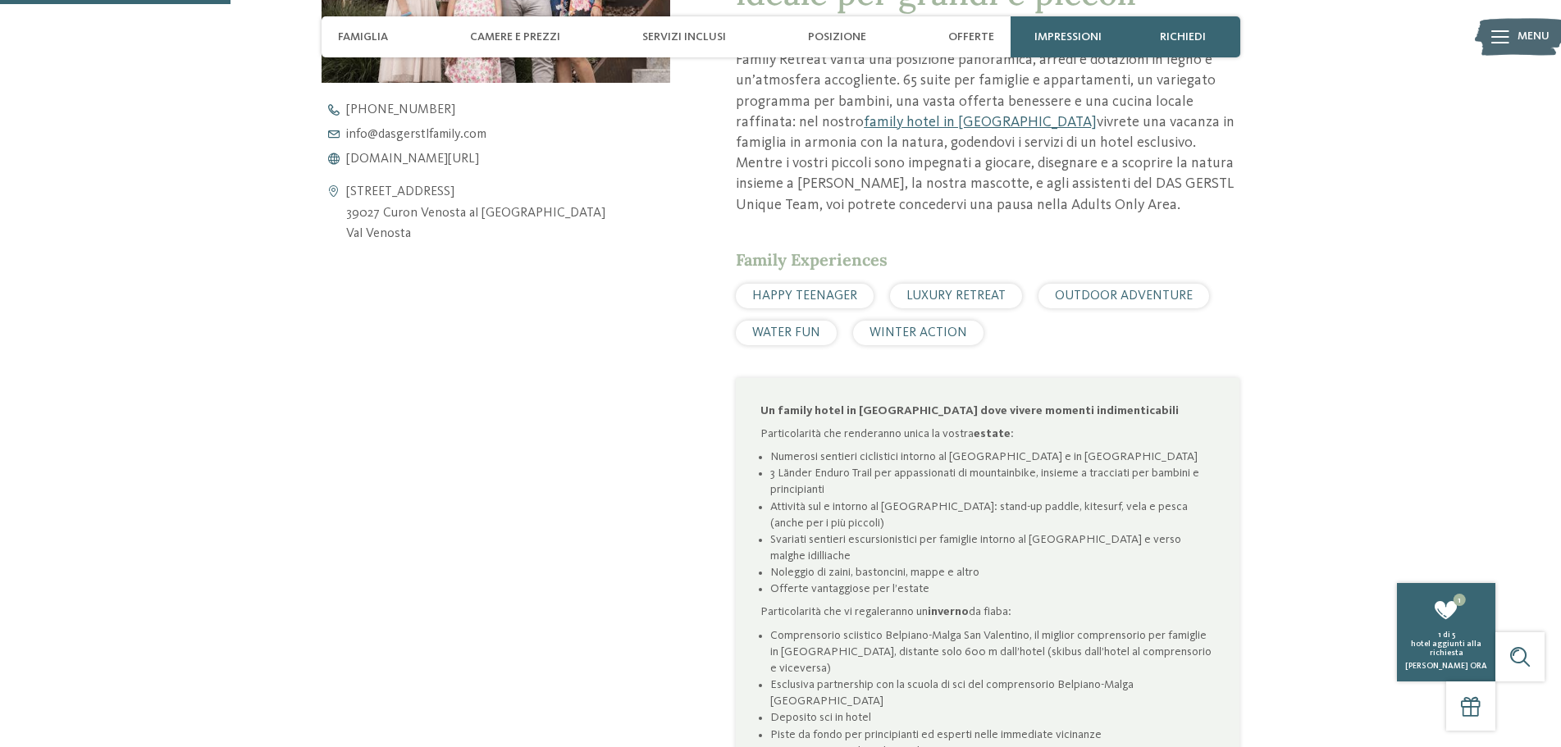
scroll to position [820, 0]
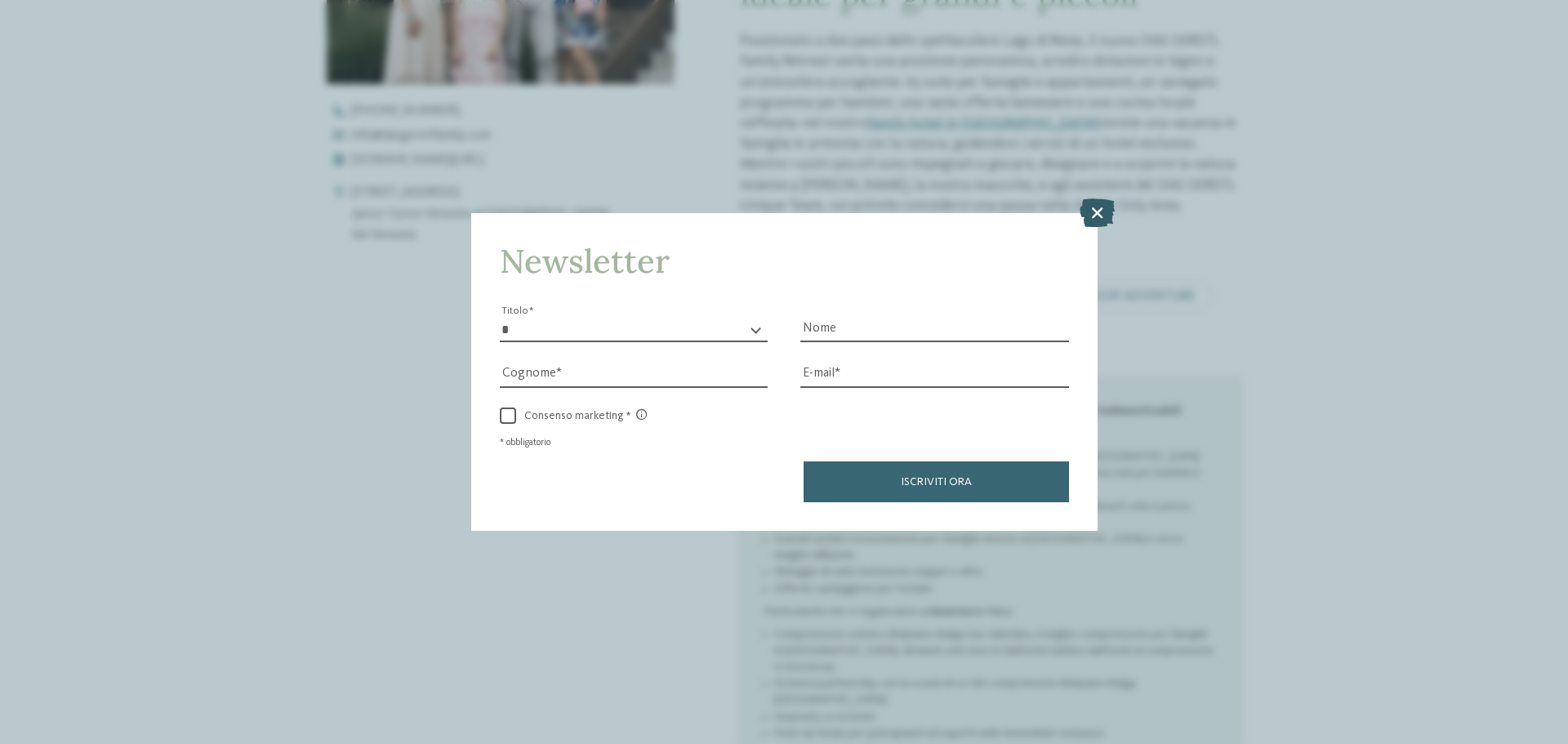
click at [1096, 208] on icon at bounding box center [1096, 212] width 35 height 29
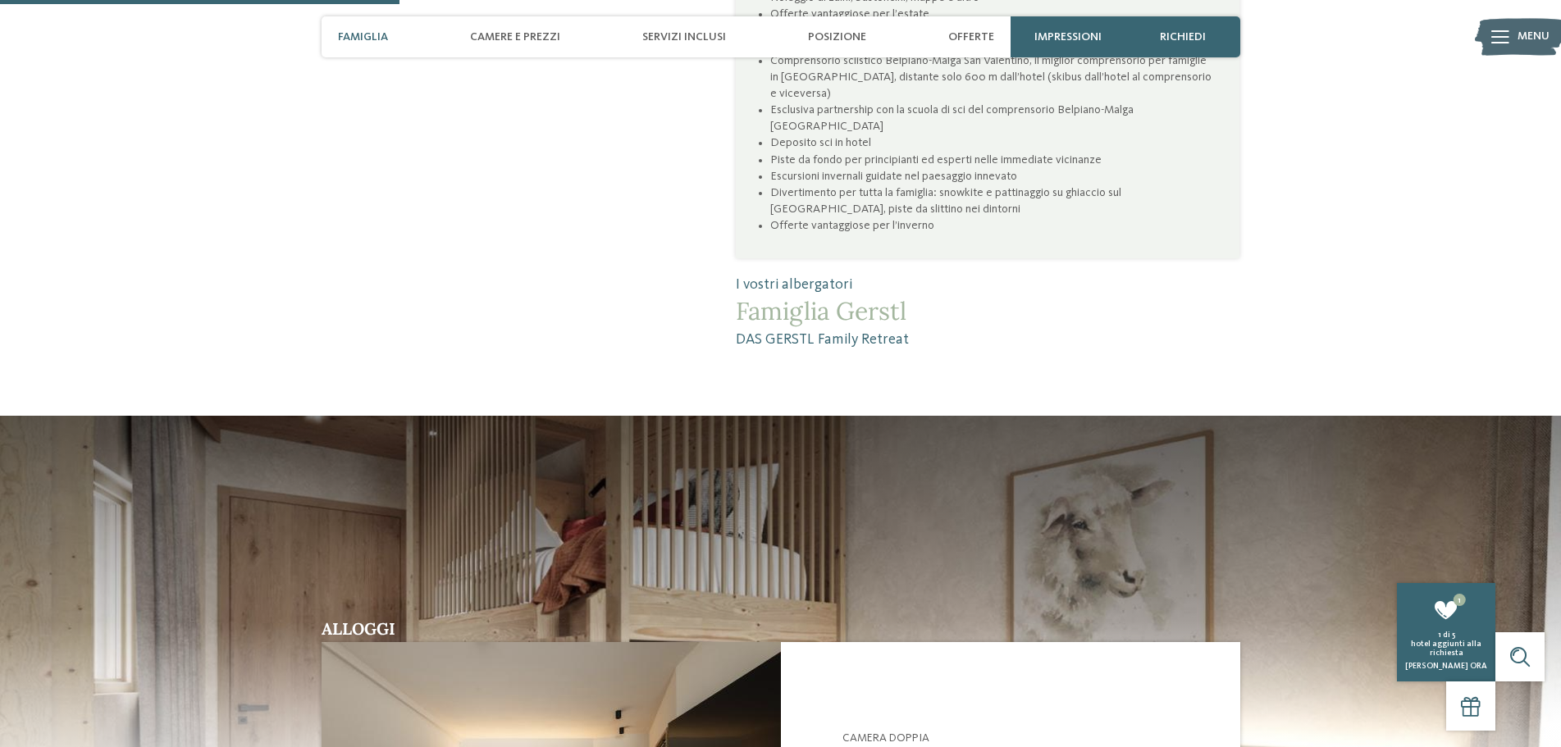
scroll to position [1722, 0]
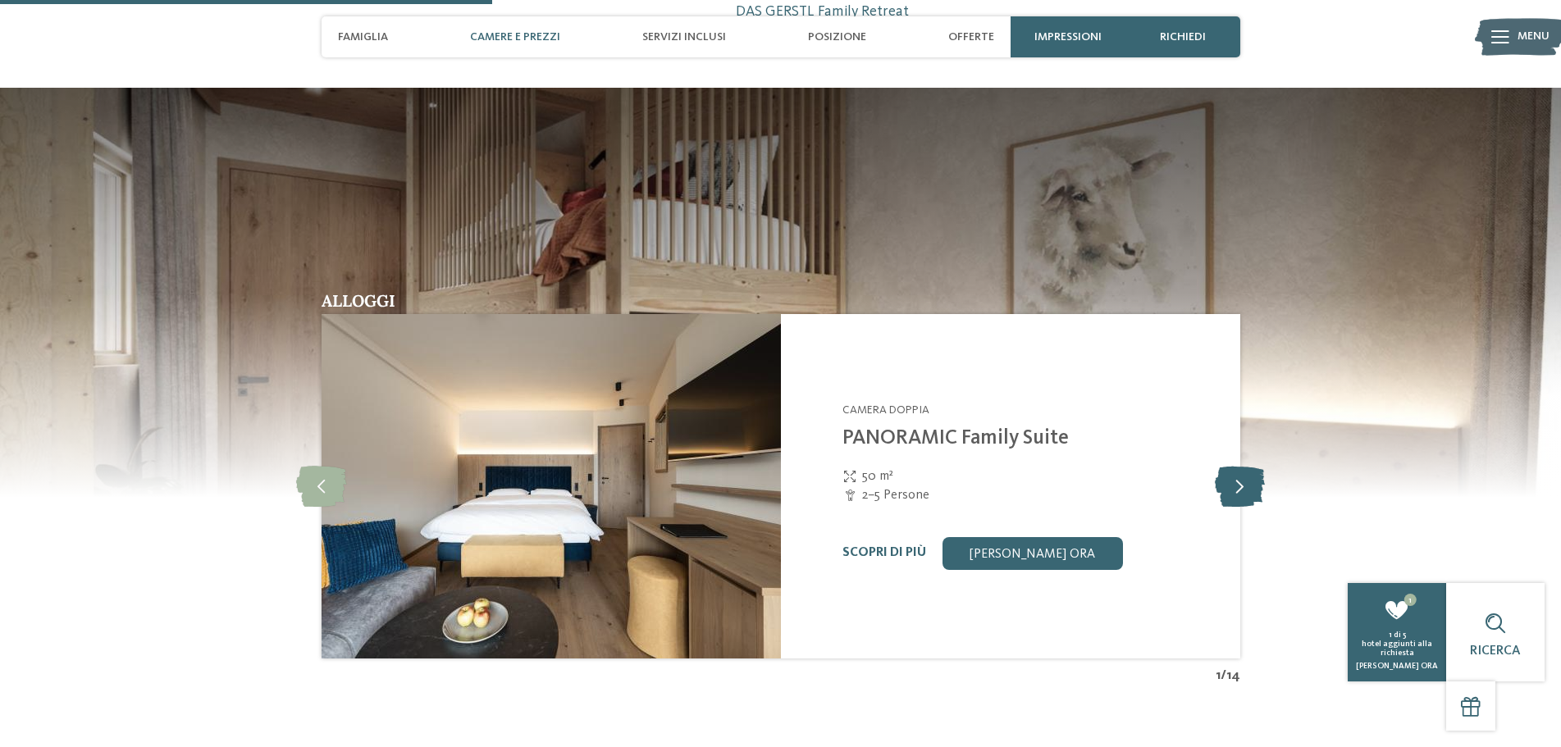
click at [1236, 466] on icon at bounding box center [1240, 486] width 50 height 41
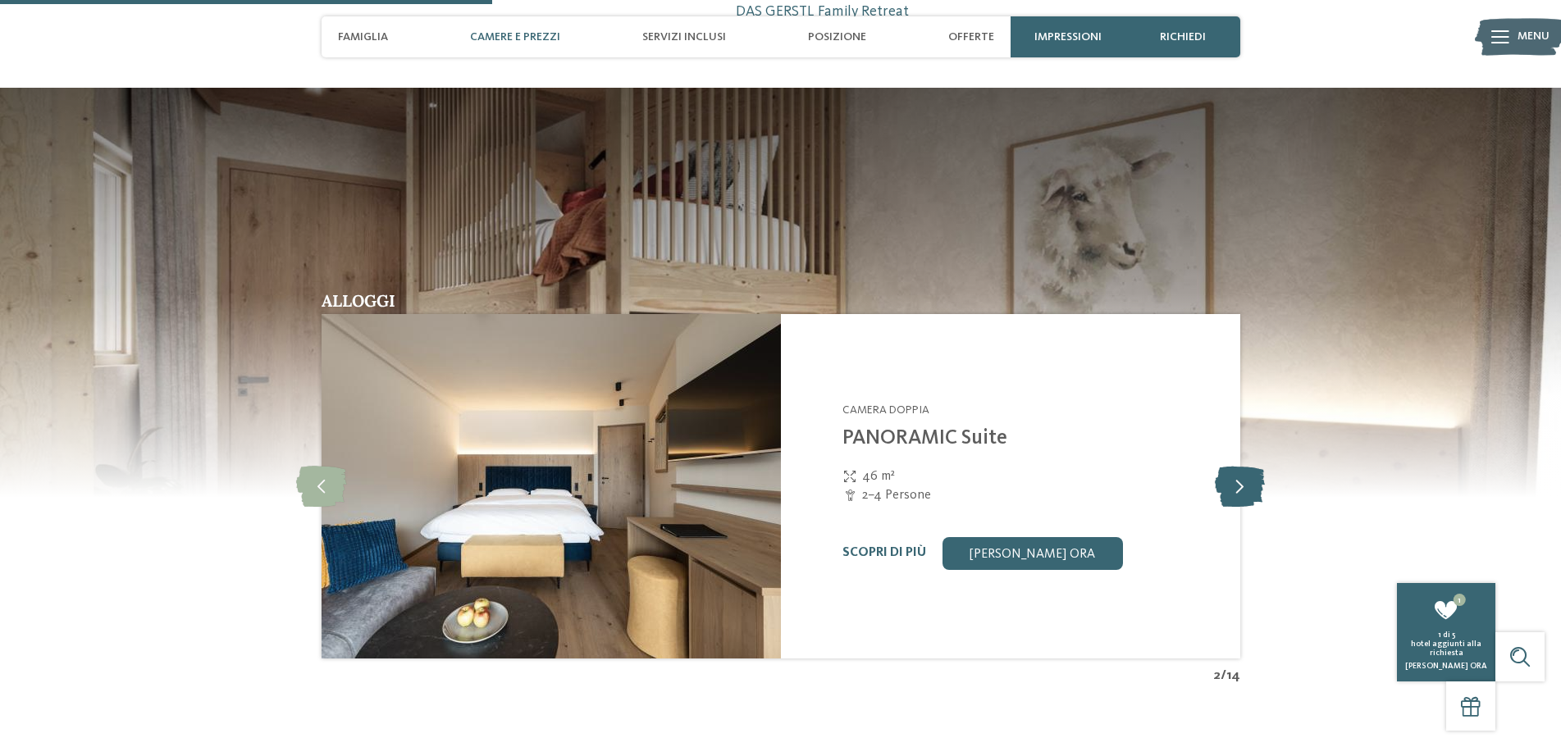
click at [1236, 466] on icon at bounding box center [1240, 486] width 50 height 41
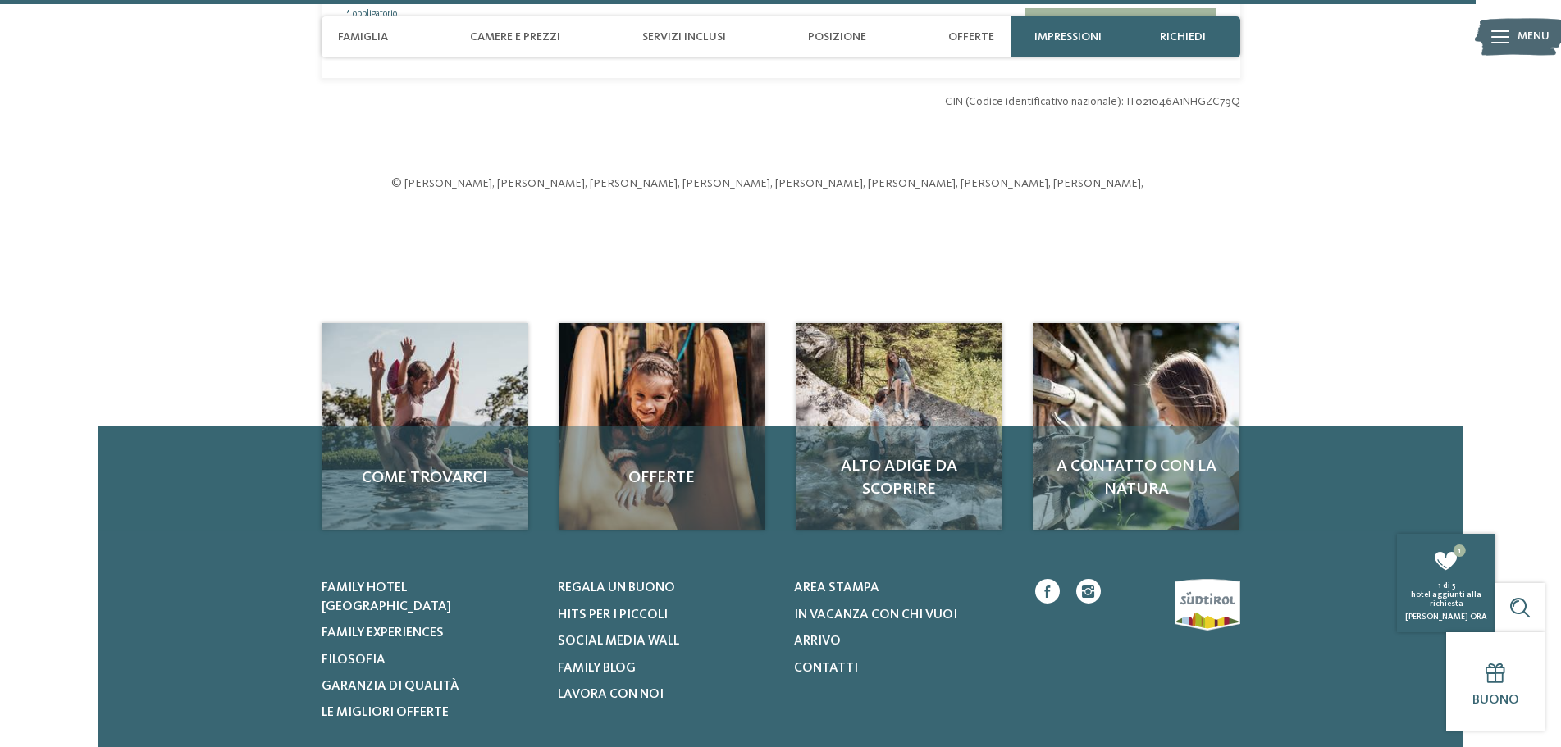
scroll to position [5167, 0]
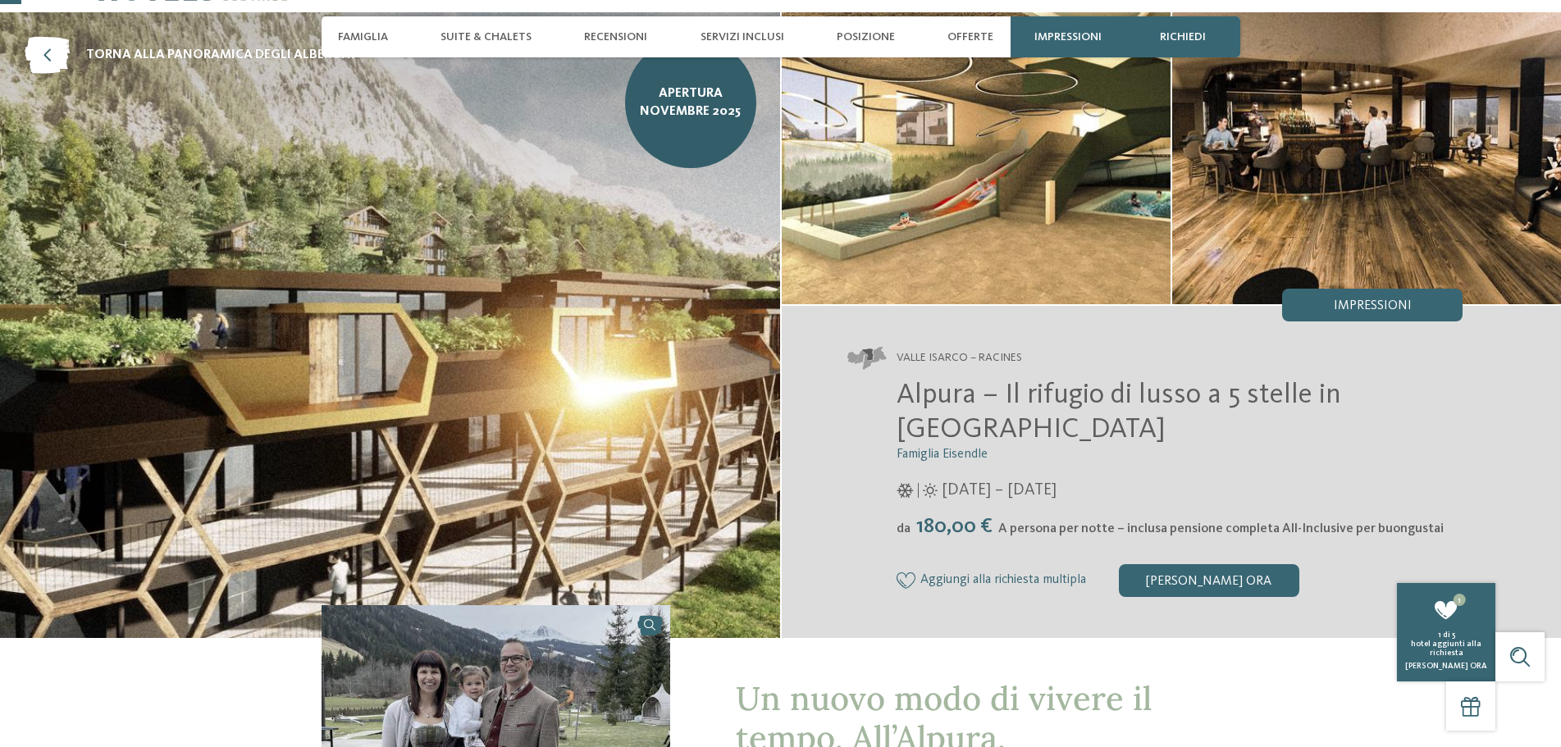
scroll to position [164, 0]
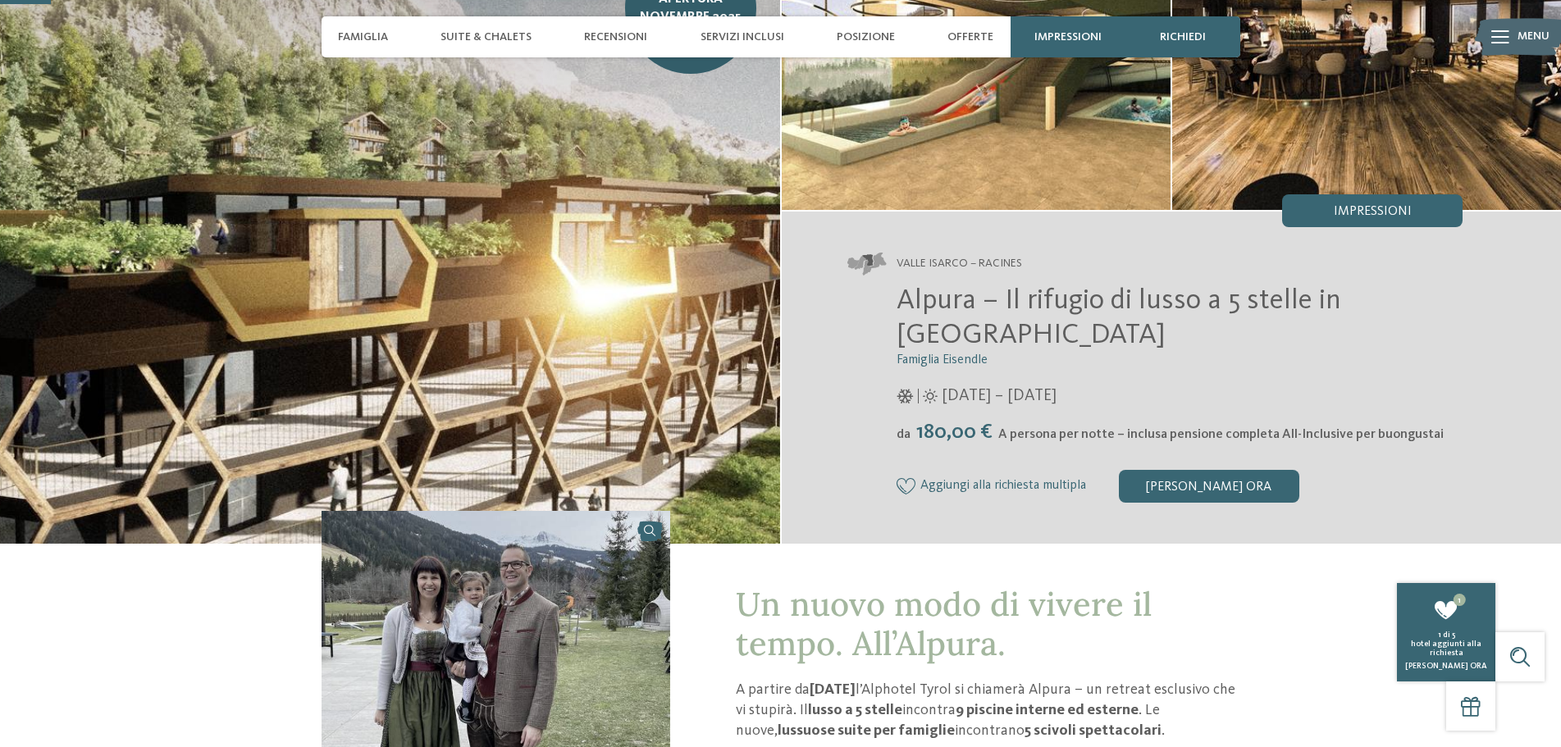
click at [911, 484] on icon at bounding box center [906, 486] width 20 height 16
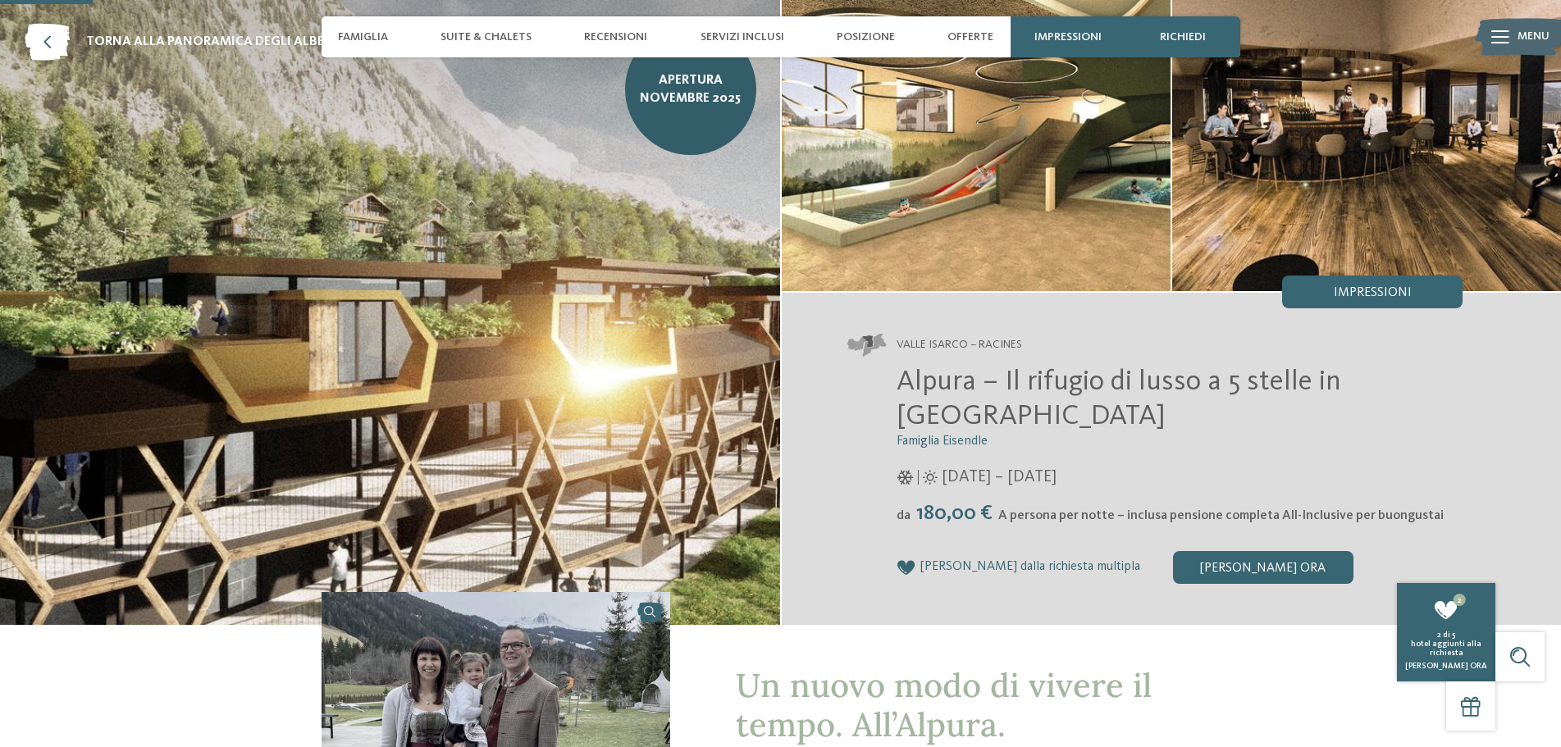
scroll to position [82, 0]
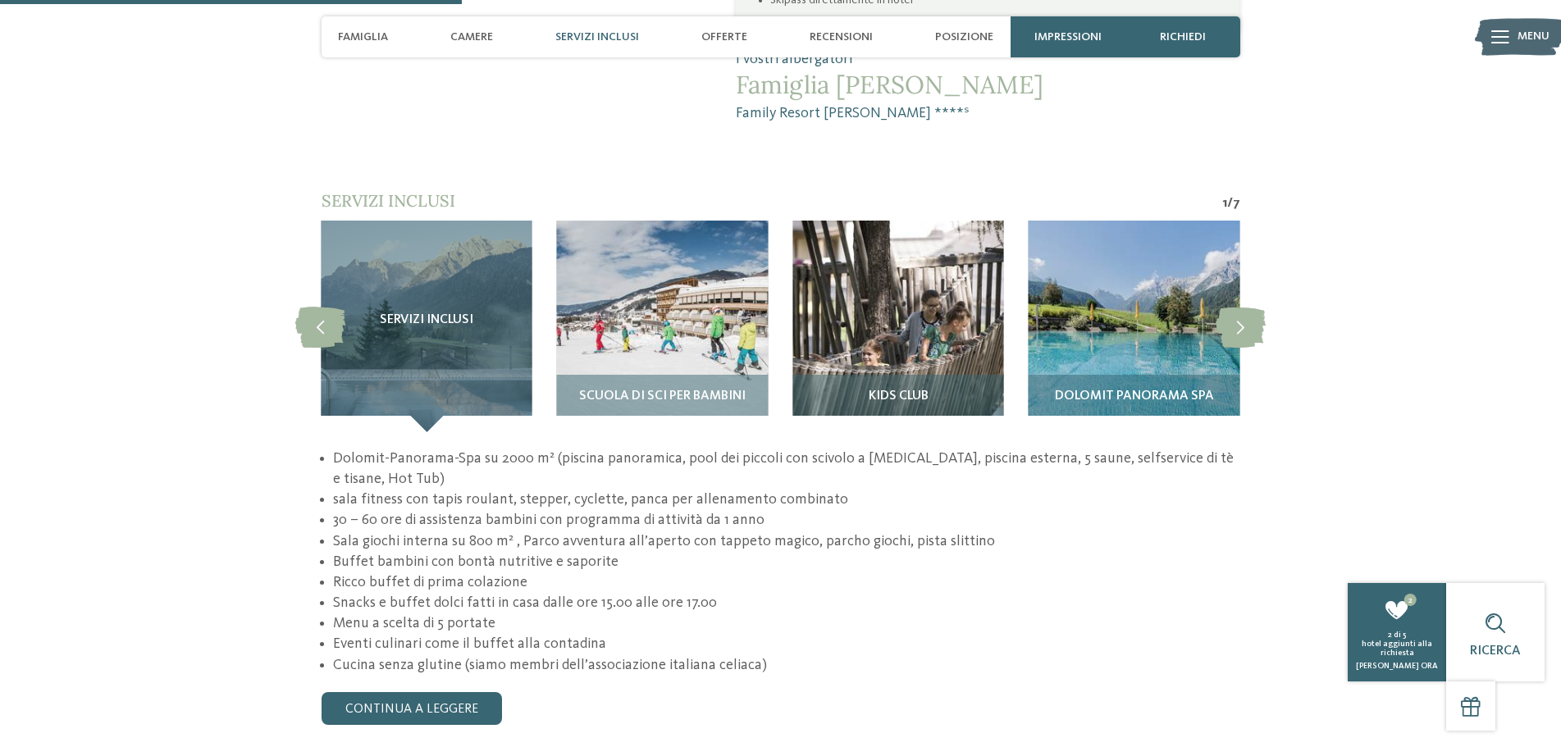
scroll to position [1476, 0]
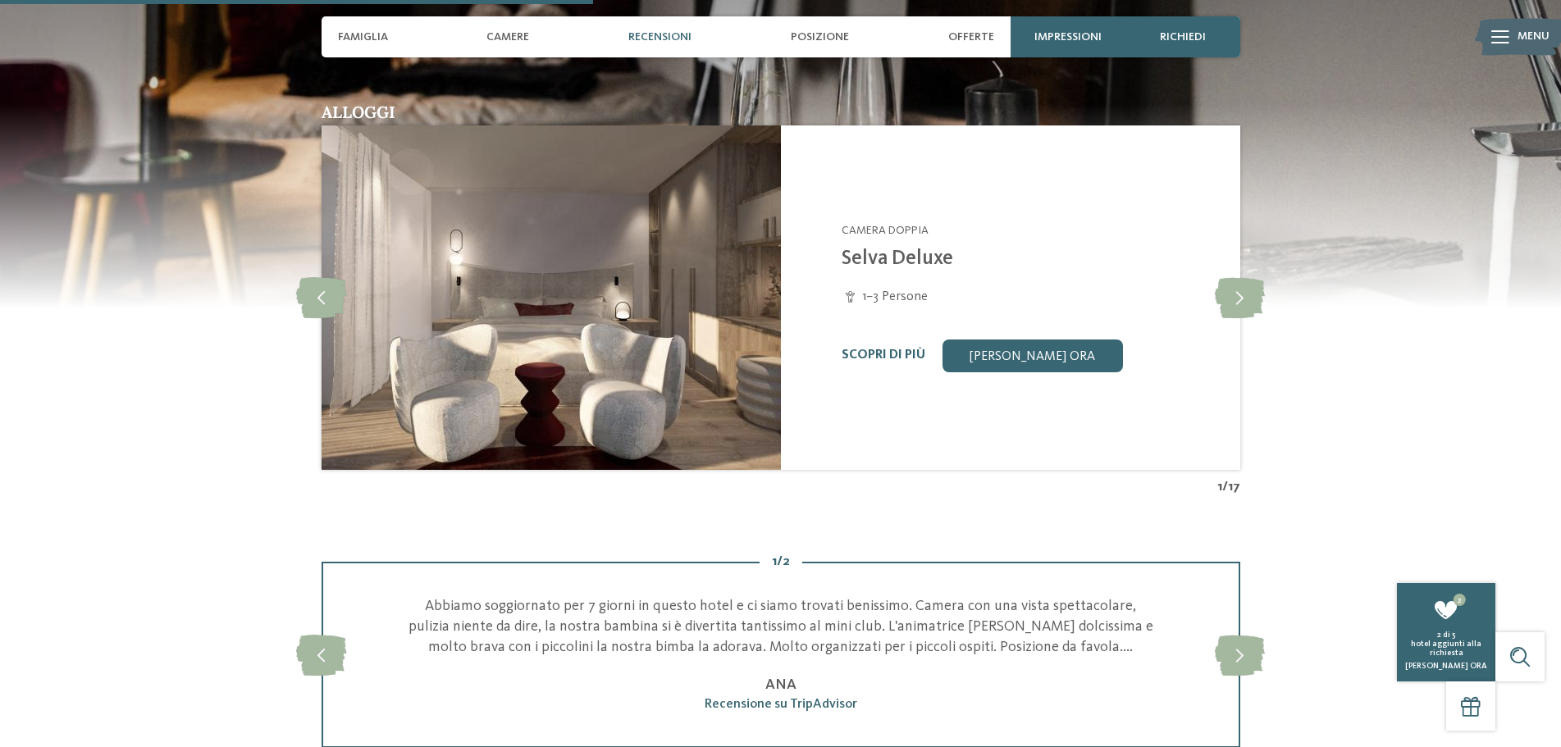
scroll to position [1722, 0]
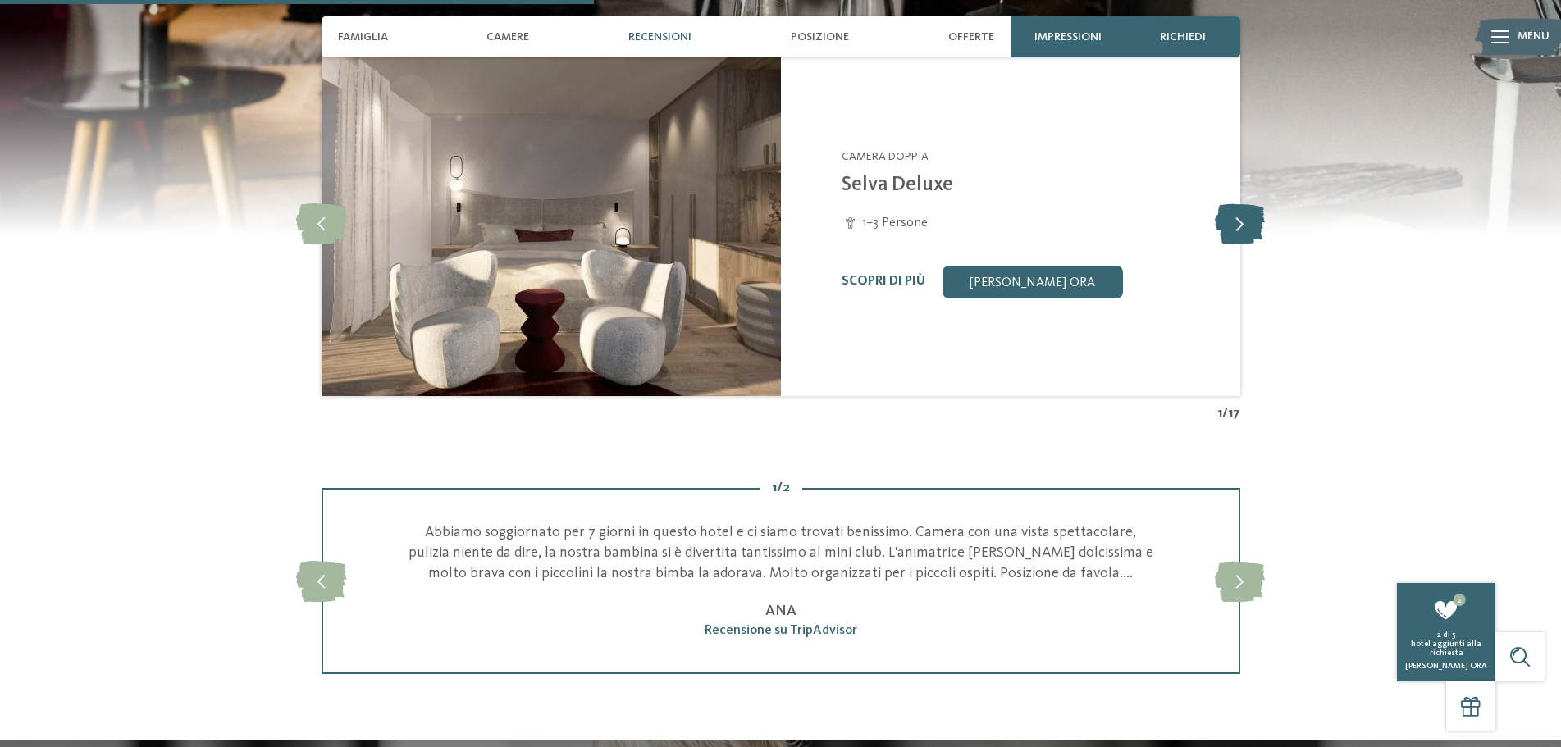
click at [1224, 222] on icon at bounding box center [1240, 223] width 50 height 41
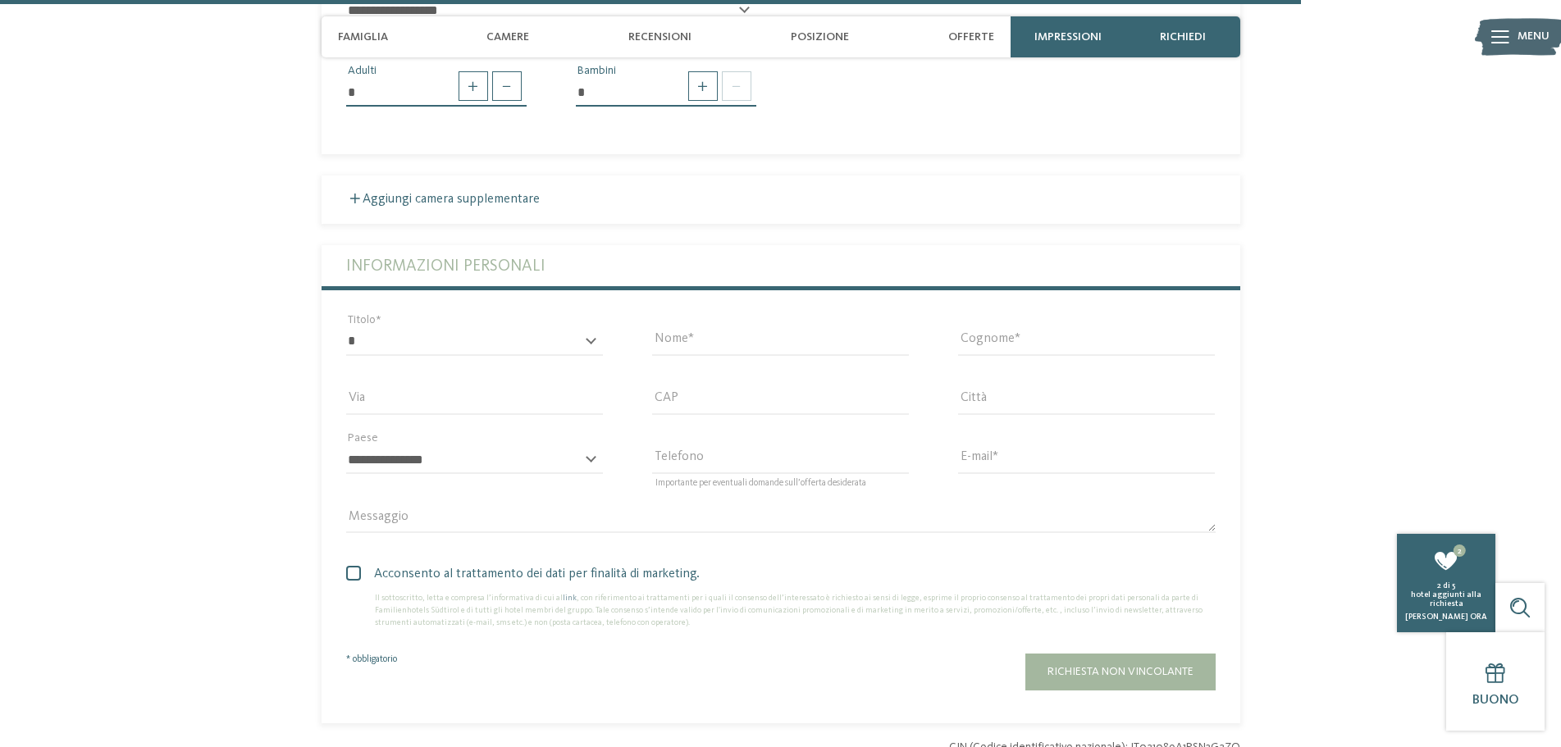
scroll to position [3772, 0]
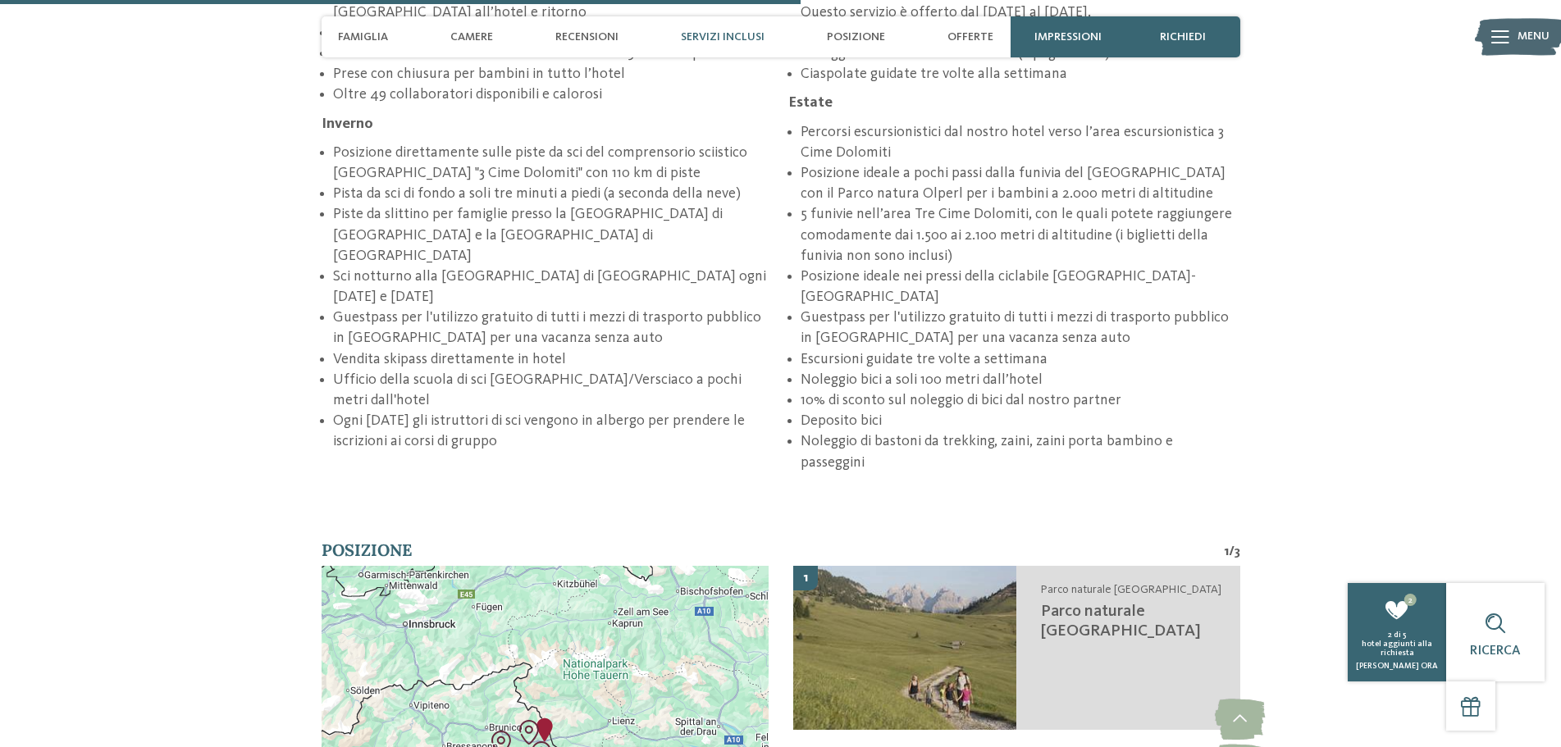
scroll to position [2952, 0]
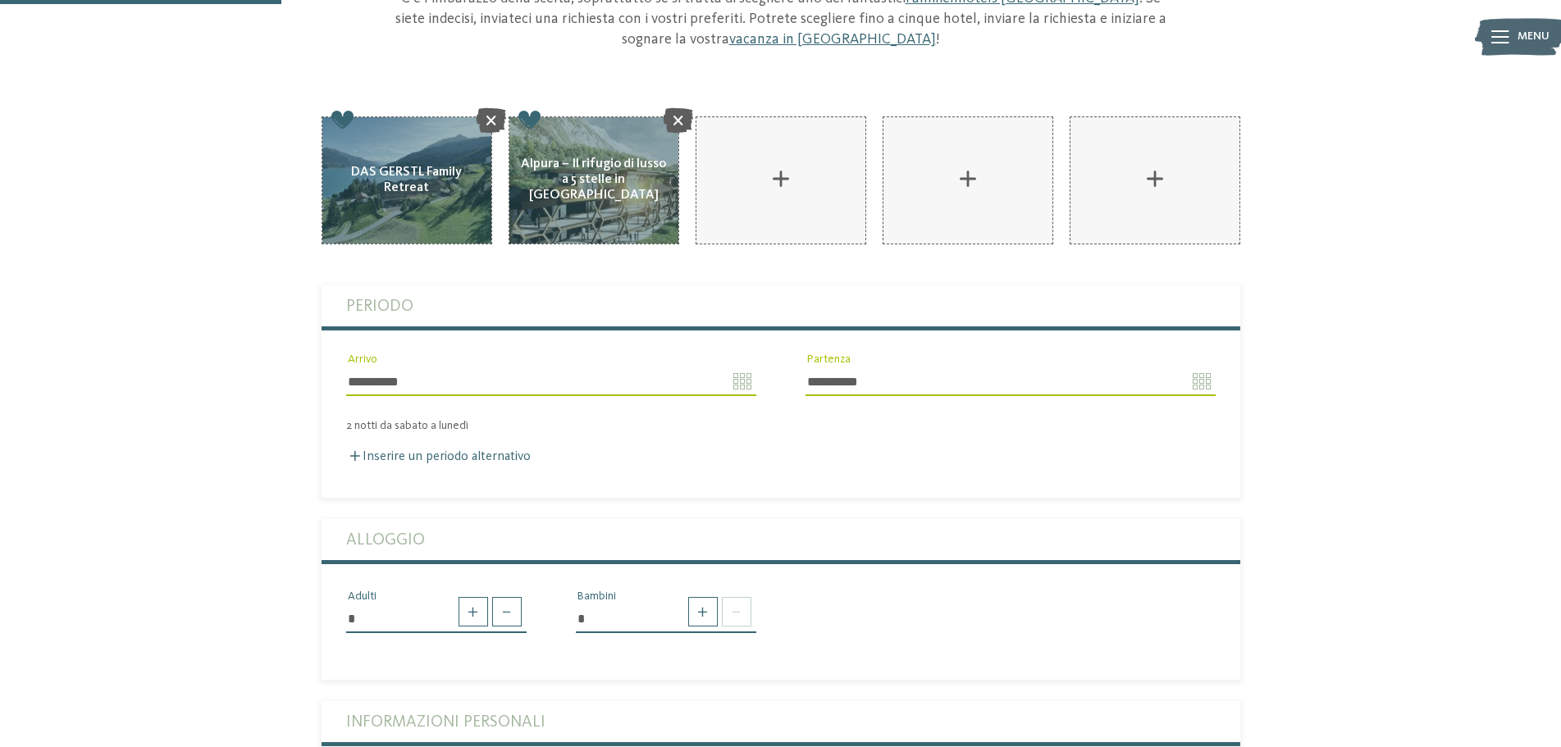
scroll to position [328, 0]
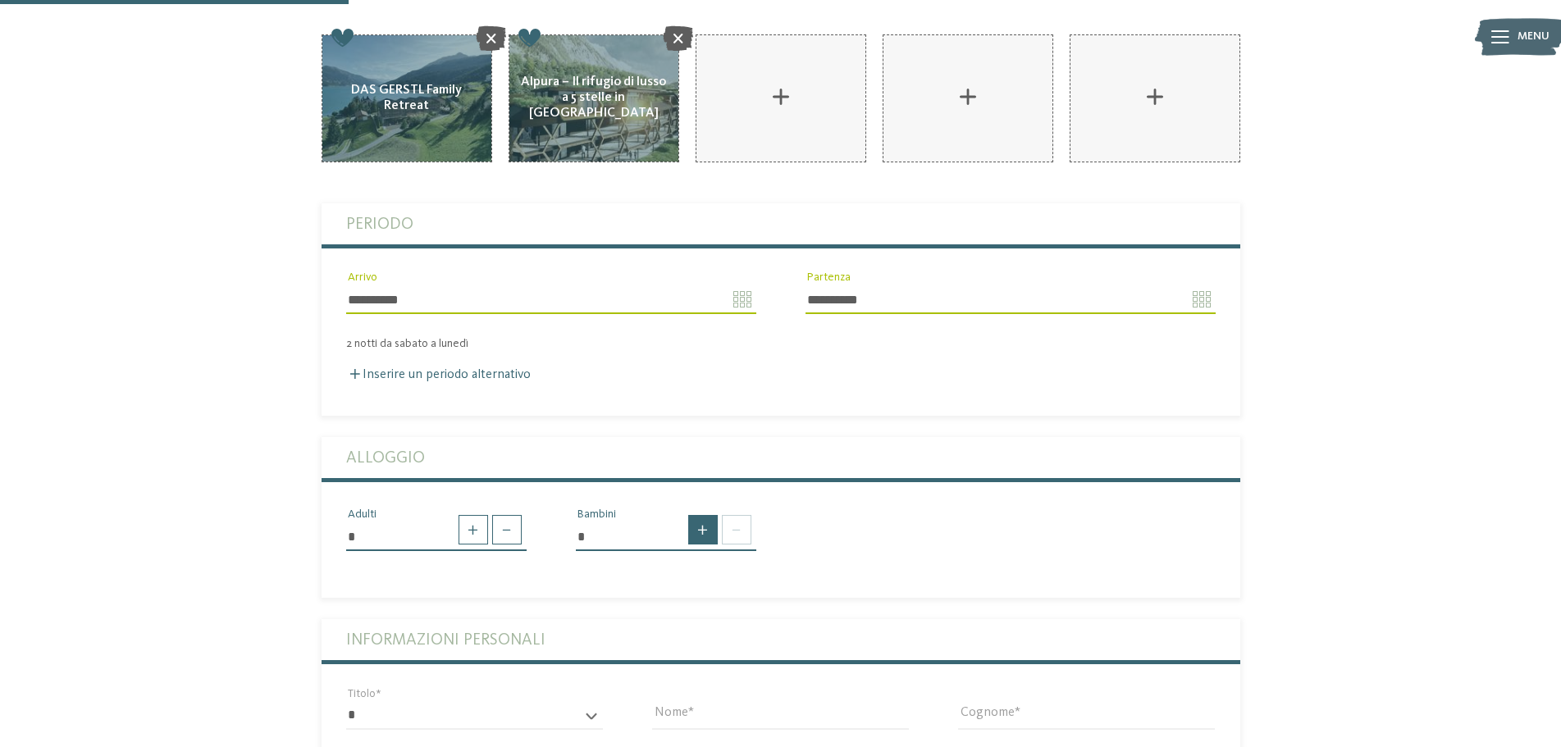
click at [702, 515] on span at bounding box center [703, 530] width 30 height 30
type input "*"
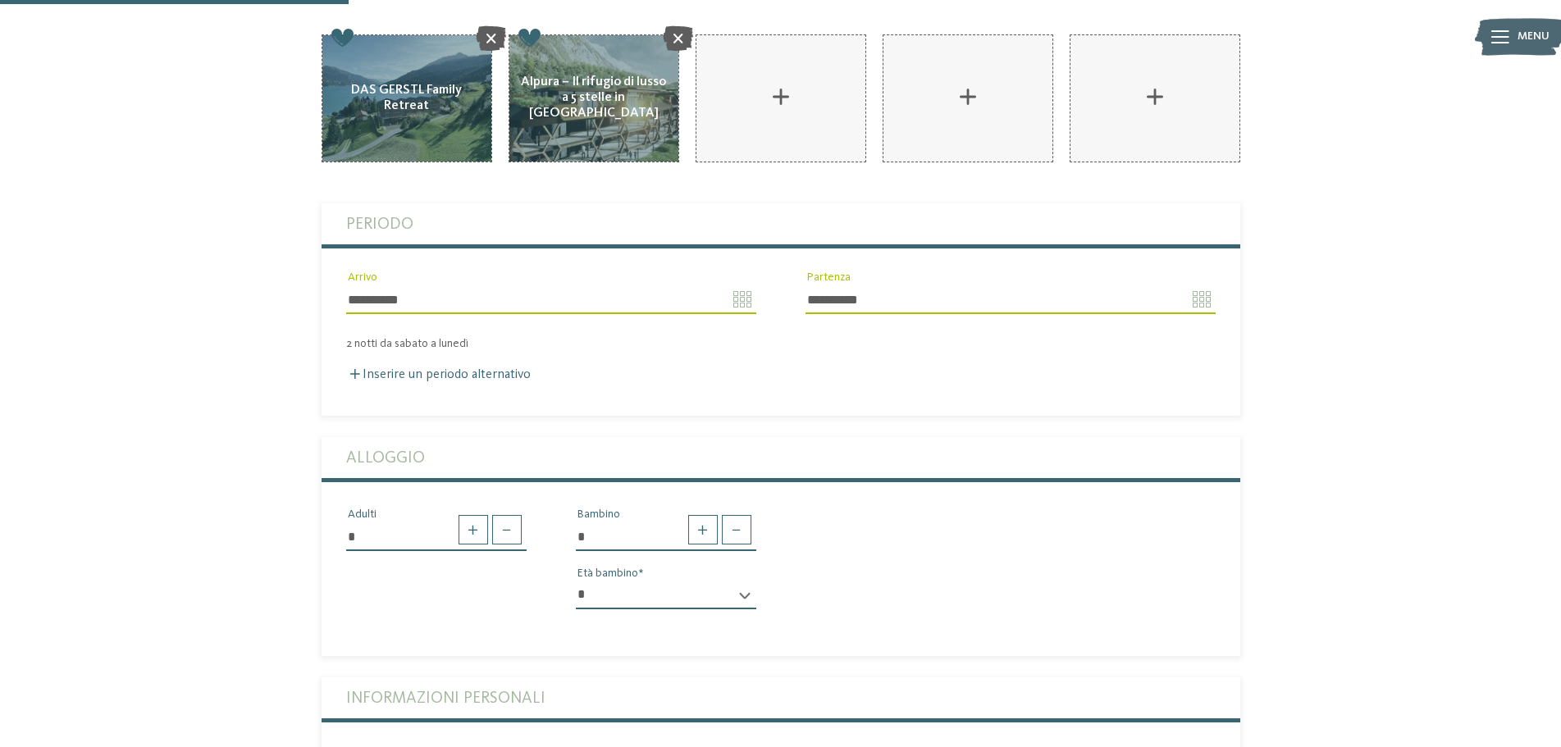
click at [706, 581] on select "* * * * * * * * * * * ** ** ** ** ** ** ** **" at bounding box center [666, 595] width 180 height 28
select select "*"
click at [576, 581] on select "* * * * * * * * * * * ** ** ** ** ** ** ** **" at bounding box center [666, 595] width 180 height 28
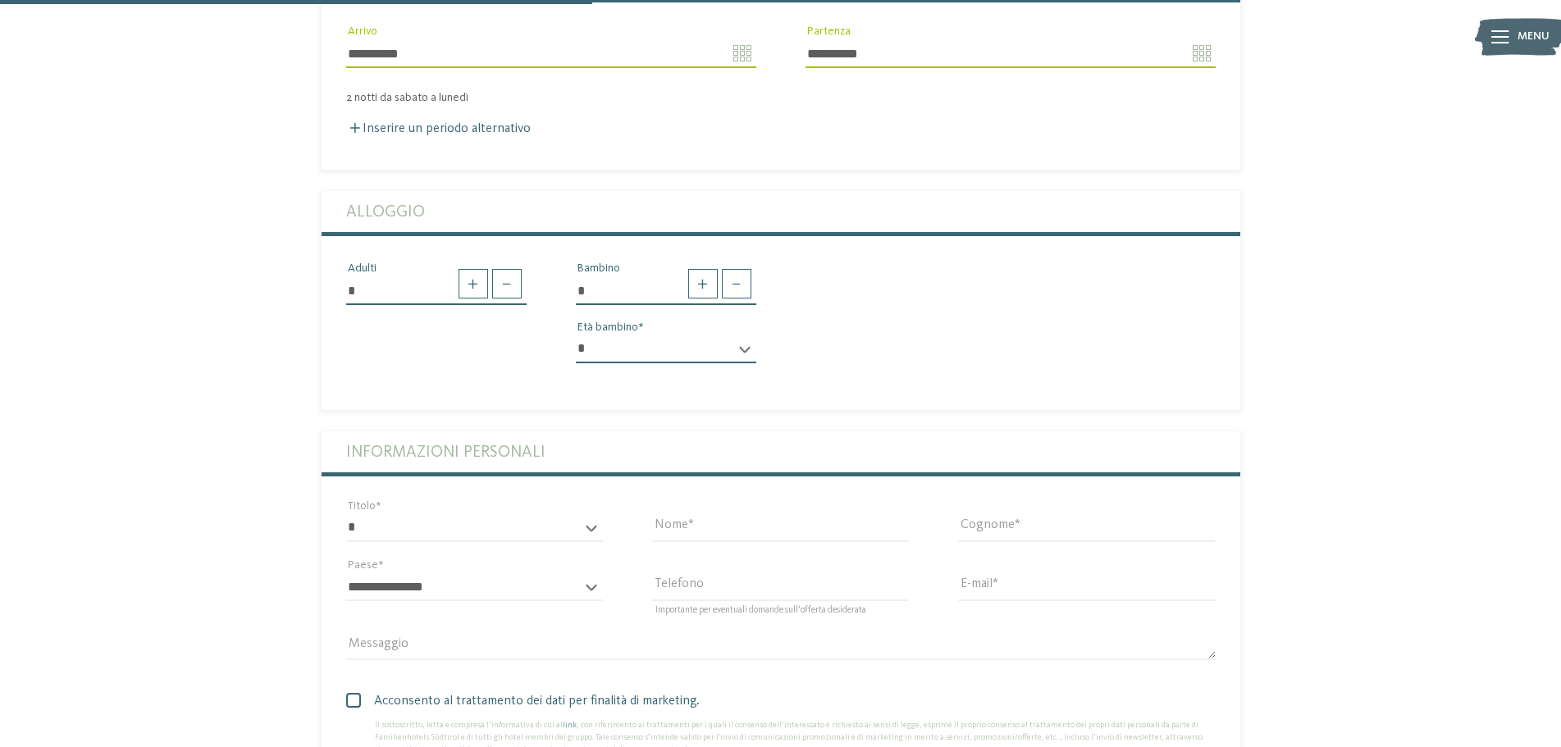
scroll to position [820, 0]
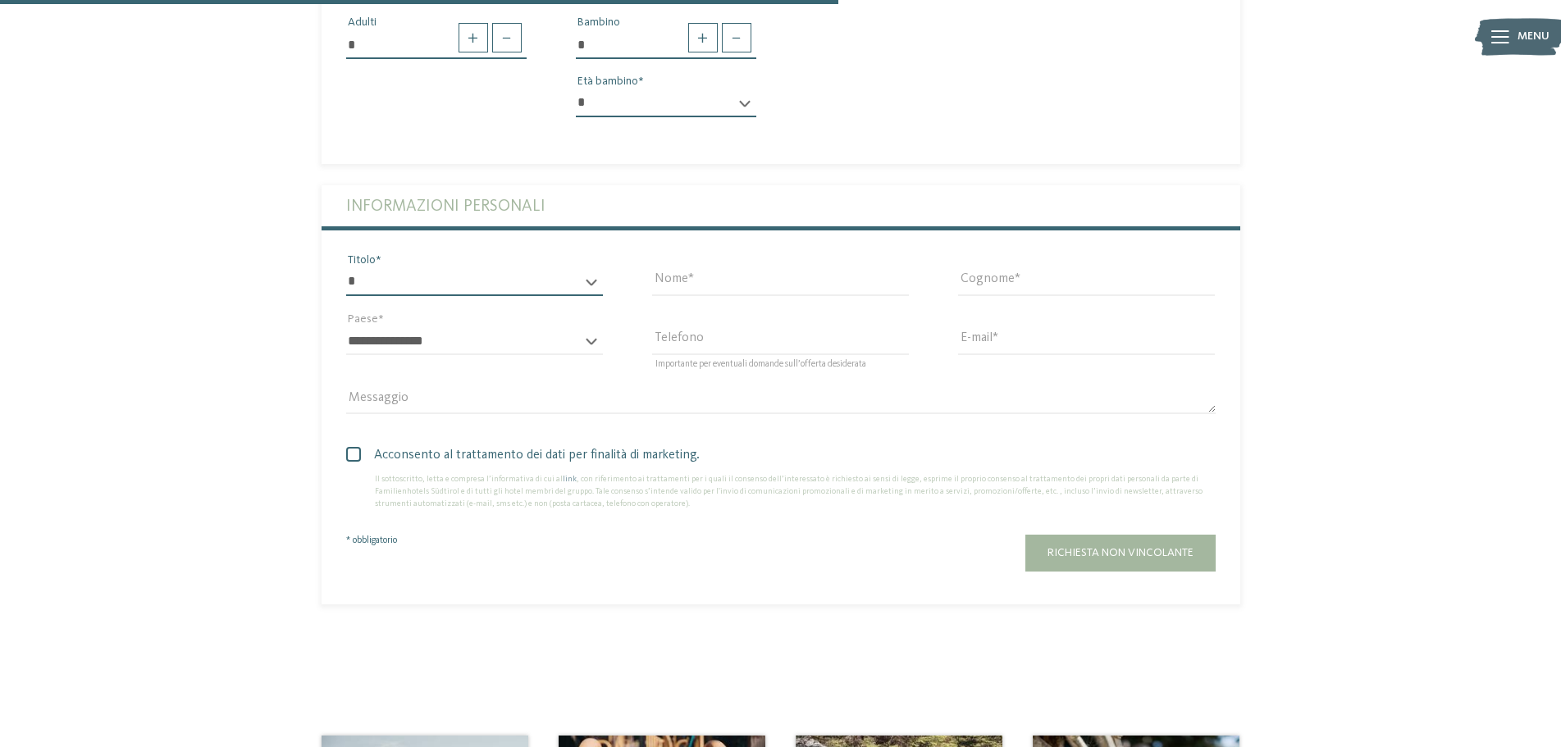
click at [429, 268] on select "* ****** ******* ******** ******" at bounding box center [474, 282] width 257 height 28
select select "*"
click at [346, 268] on select "* ****** ******* ******** ******" at bounding box center [474, 282] width 257 height 28
click at [704, 268] on input "Nome" at bounding box center [780, 282] width 257 height 28
type input "*********"
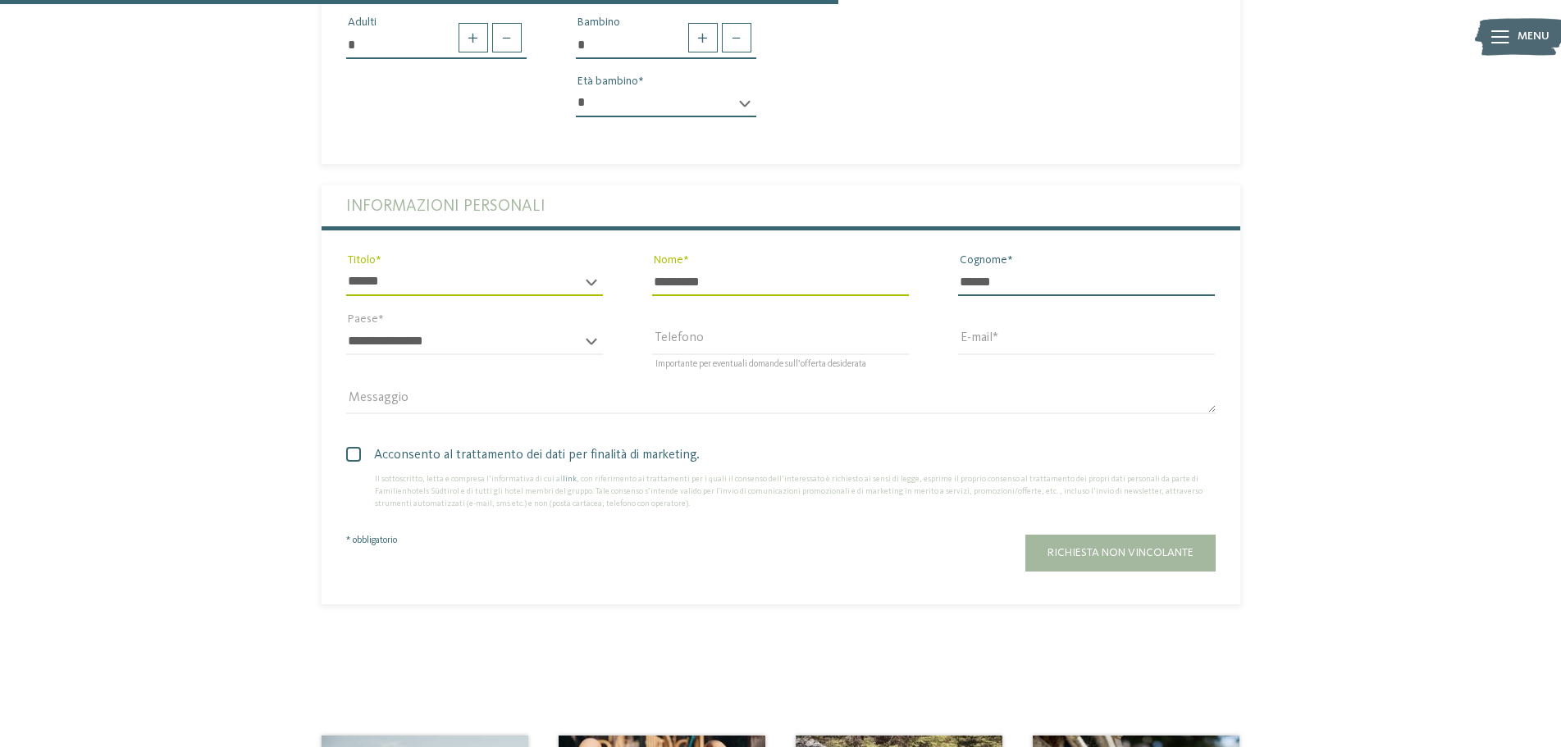
click at [967, 268] on input "******" at bounding box center [1086, 282] width 257 height 28
type input "*******"
click at [461, 327] on select "**********" at bounding box center [474, 341] width 257 height 28
select select "**"
click at [346, 327] on select "**********" at bounding box center [474, 341] width 257 height 28
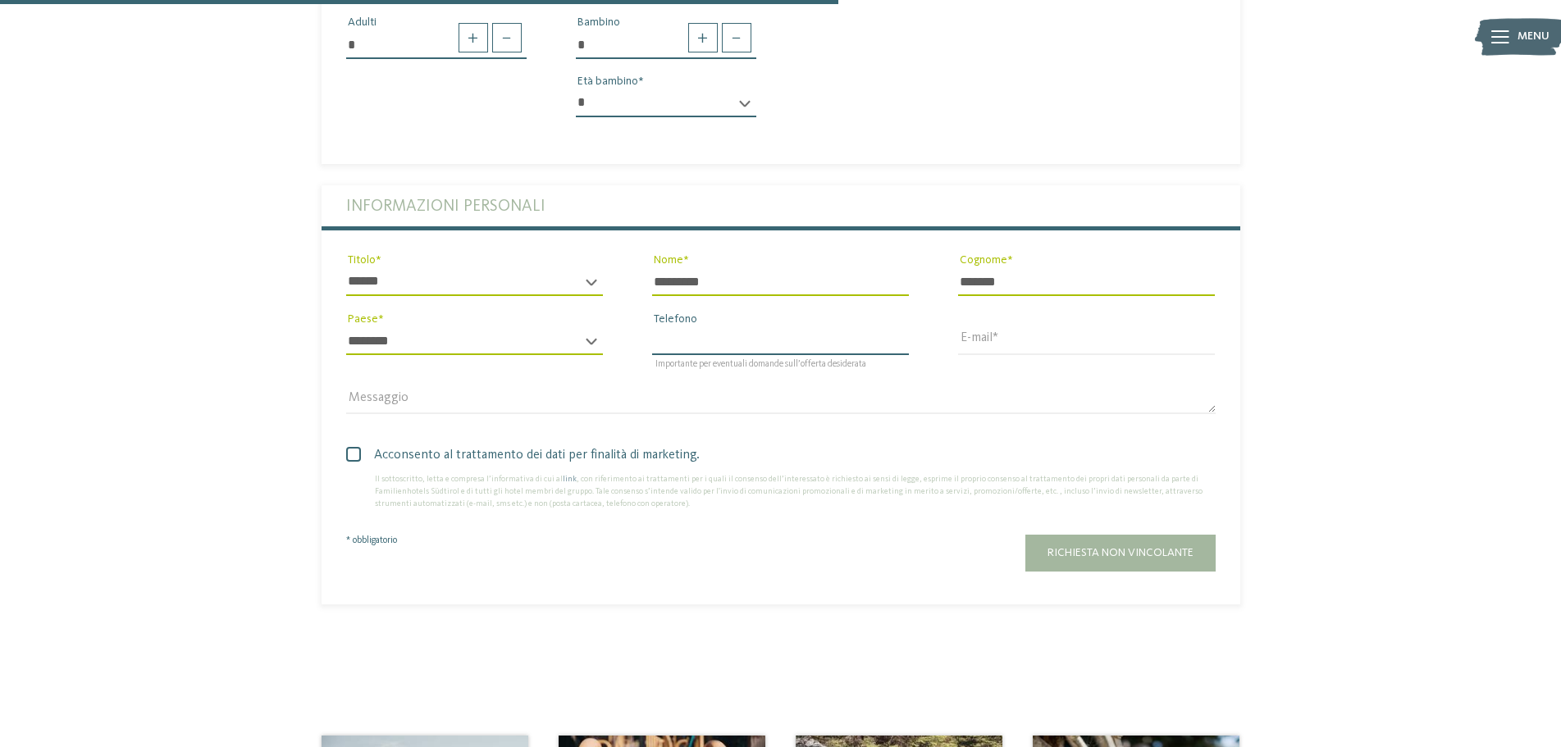
click at [731, 327] on input "Telefono" at bounding box center [780, 341] width 257 height 28
type input "**********"
click at [973, 327] on input "E-mail" at bounding box center [1086, 341] width 257 height 28
type input "**********"
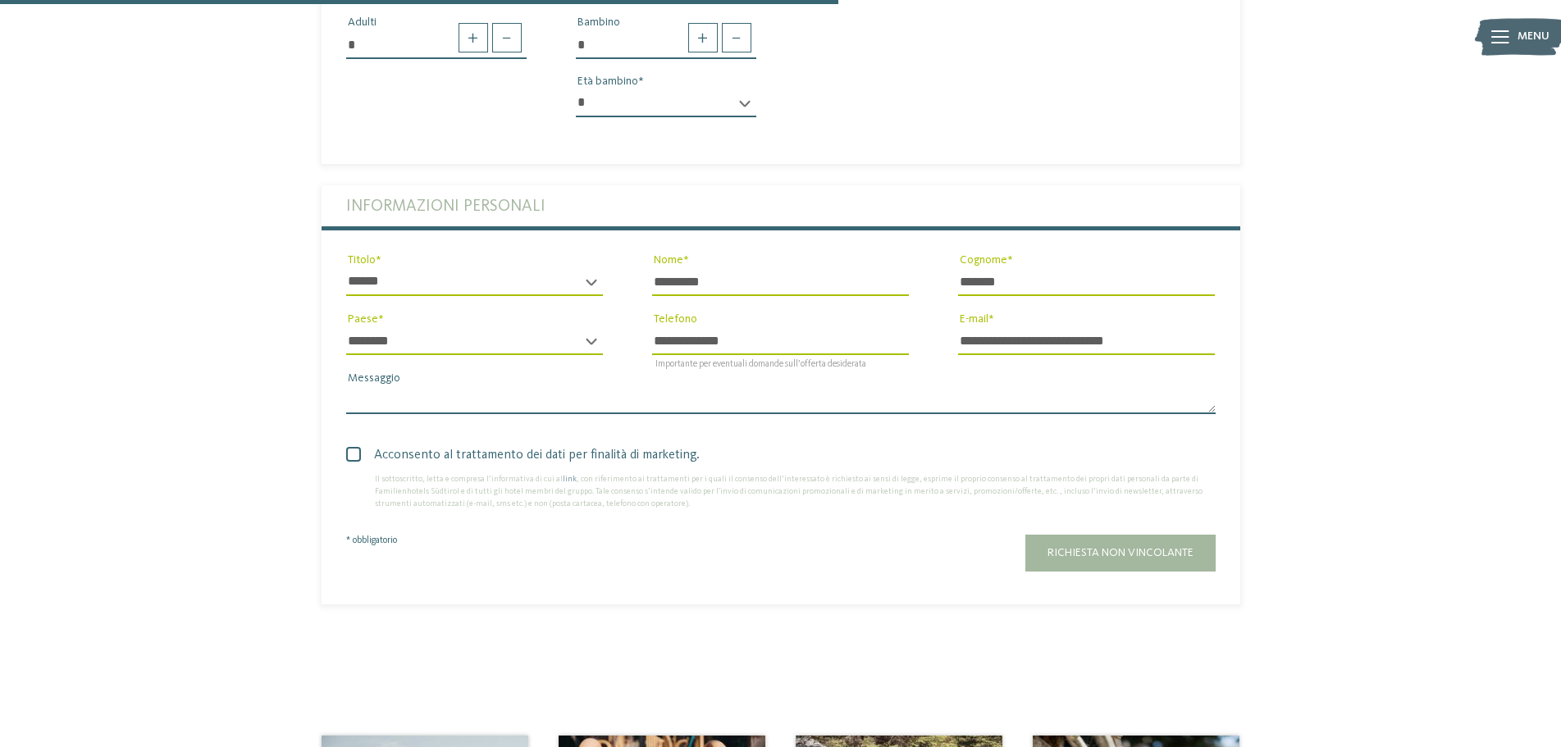
click at [485, 386] on textarea "Messaggio" at bounding box center [780, 400] width 869 height 28
type textarea "**********"
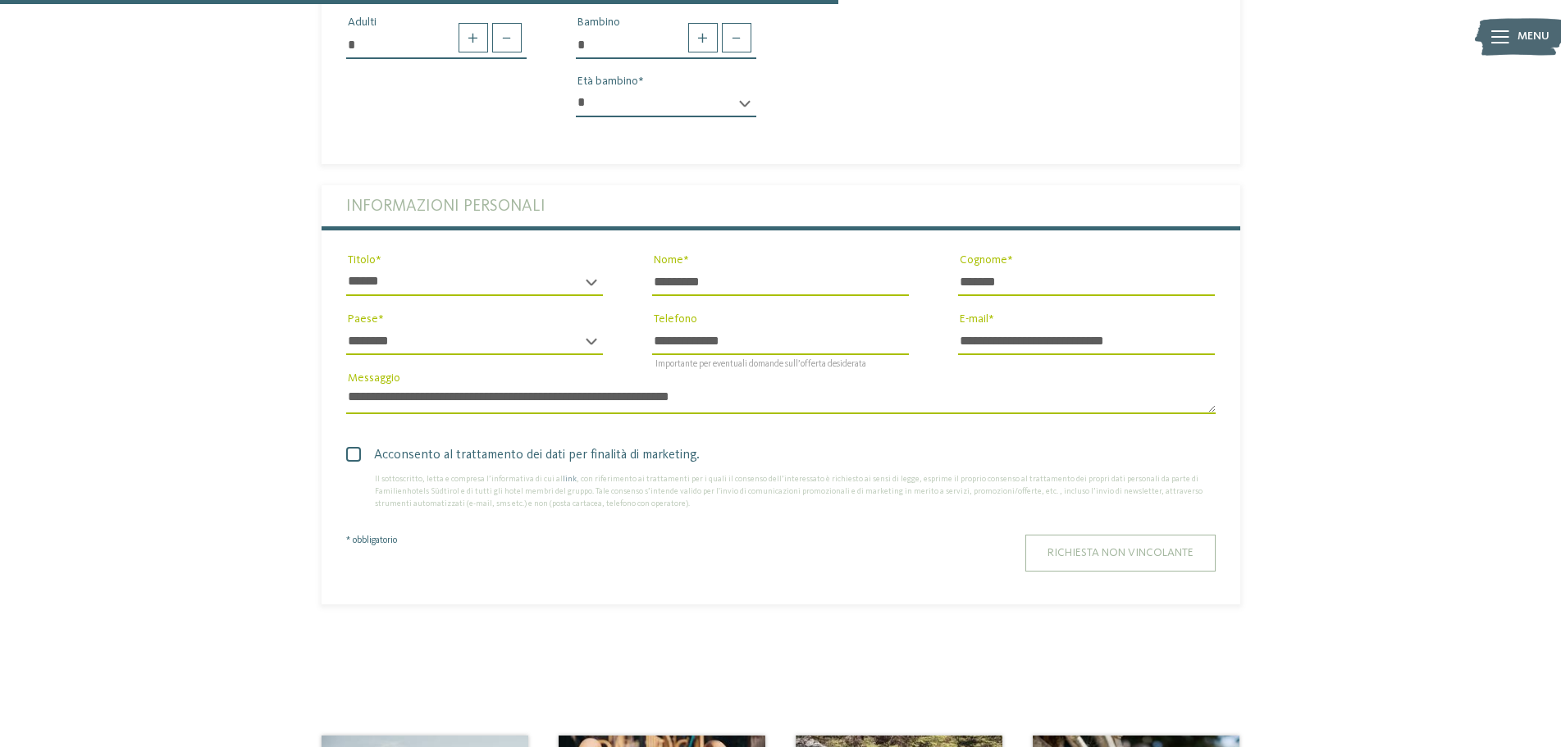
click at [1168, 535] on button "Richiesta non vincolante" at bounding box center [1120, 553] width 190 height 37
